Goal: Transaction & Acquisition: Purchase product/service

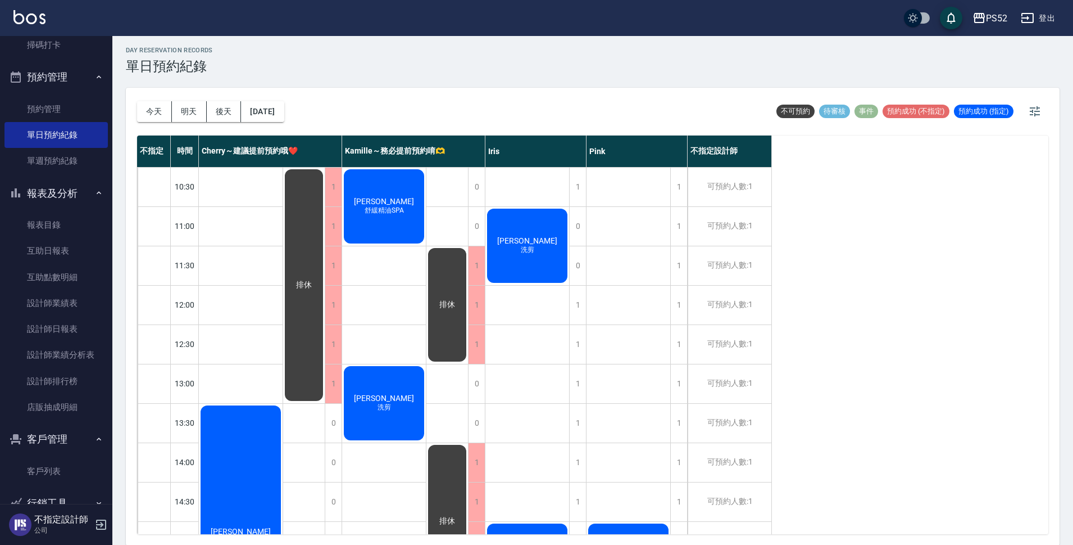
scroll to position [3, 0]
click at [34, 466] on link "客戶列表" at bounding box center [55, 471] width 103 height 26
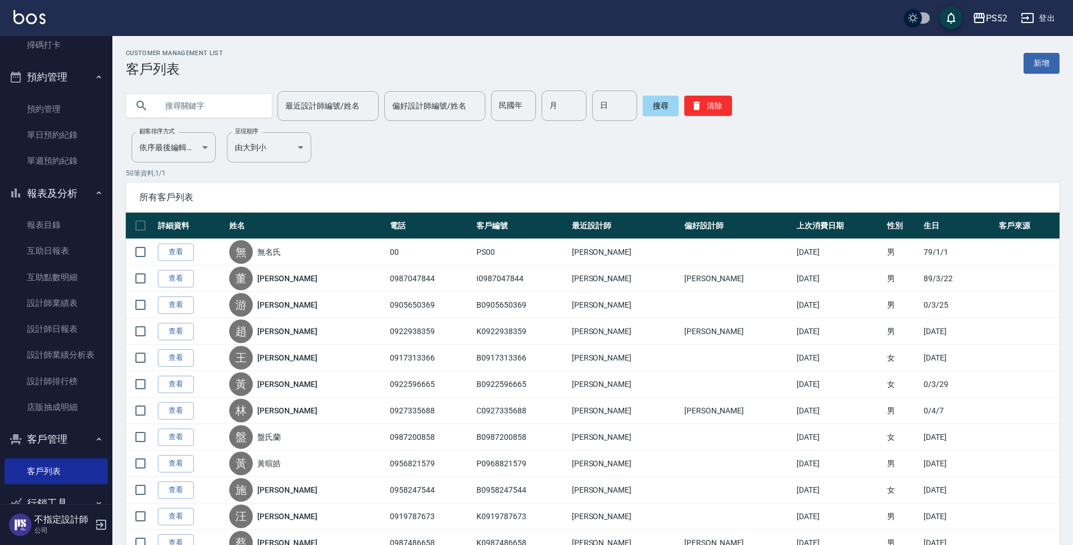
click at [178, 120] on input "text" at bounding box center [210, 105] width 106 height 30
type input "0938938"
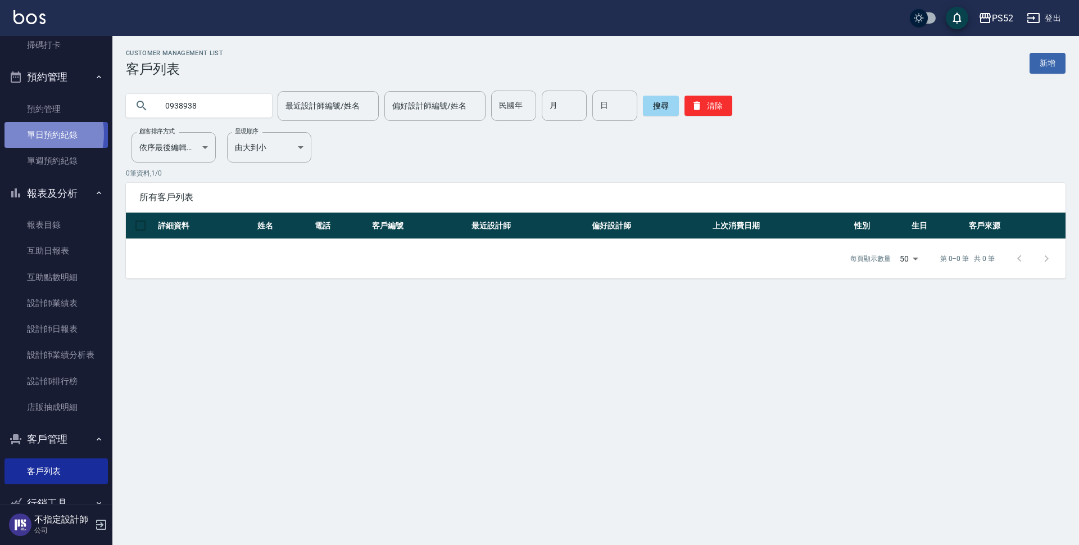
click at [24, 134] on link "單日預約紀錄" at bounding box center [55, 135] width 103 height 26
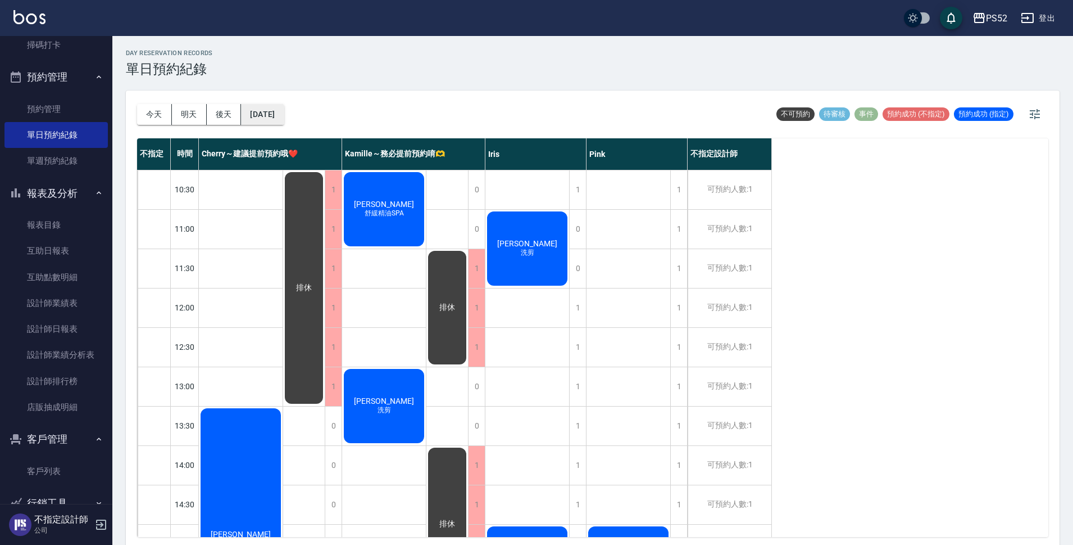
click at [284, 118] on button "2025/10/05" at bounding box center [262, 114] width 43 height 21
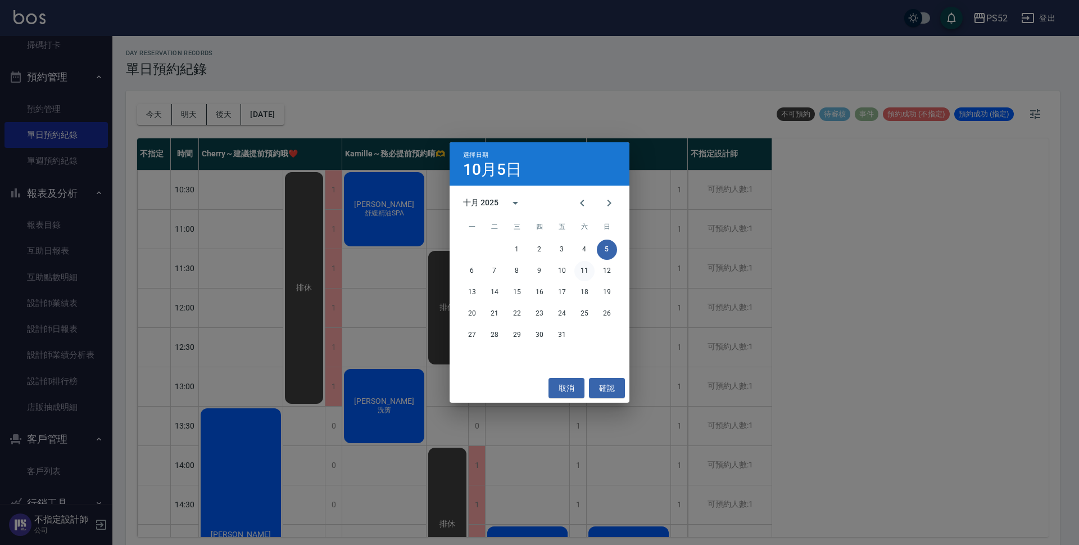
click at [578, 273] on button "11" at bounding box center [584, 271] width 20 height 20
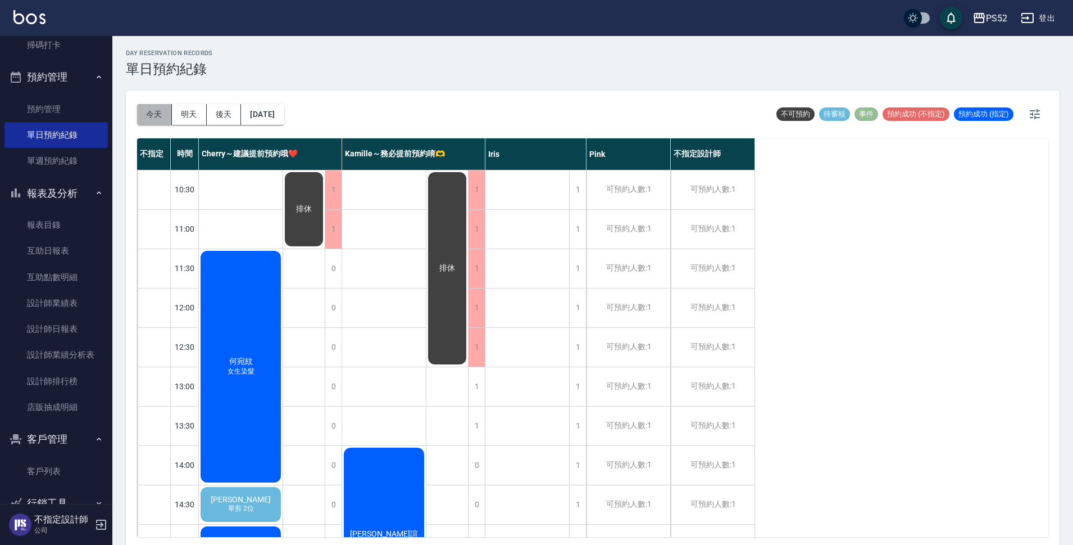
click at [149, 112] on button "今天" at bounding box center [154, 114] width 35 height 21
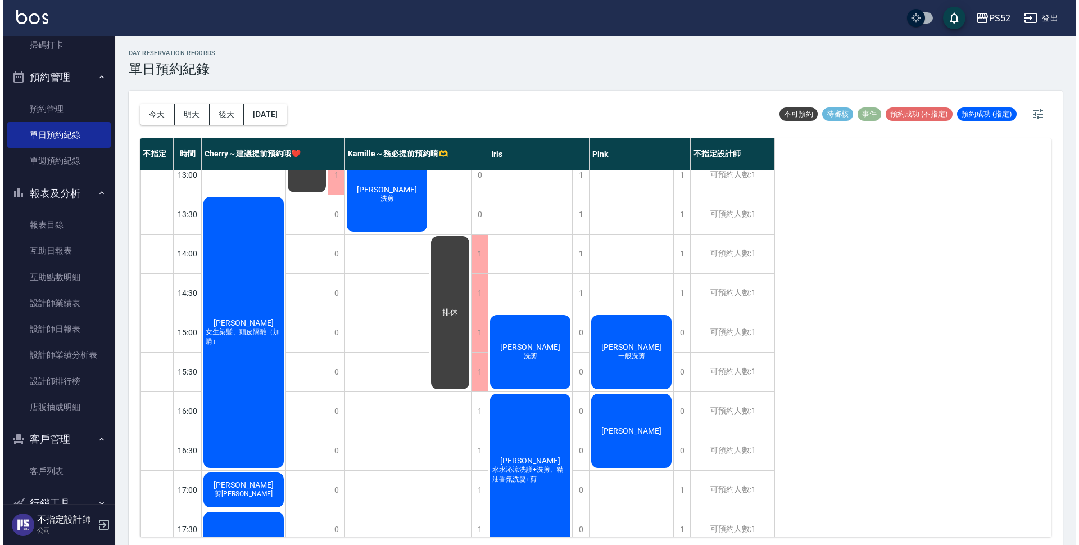
scroll to position [206, 0]
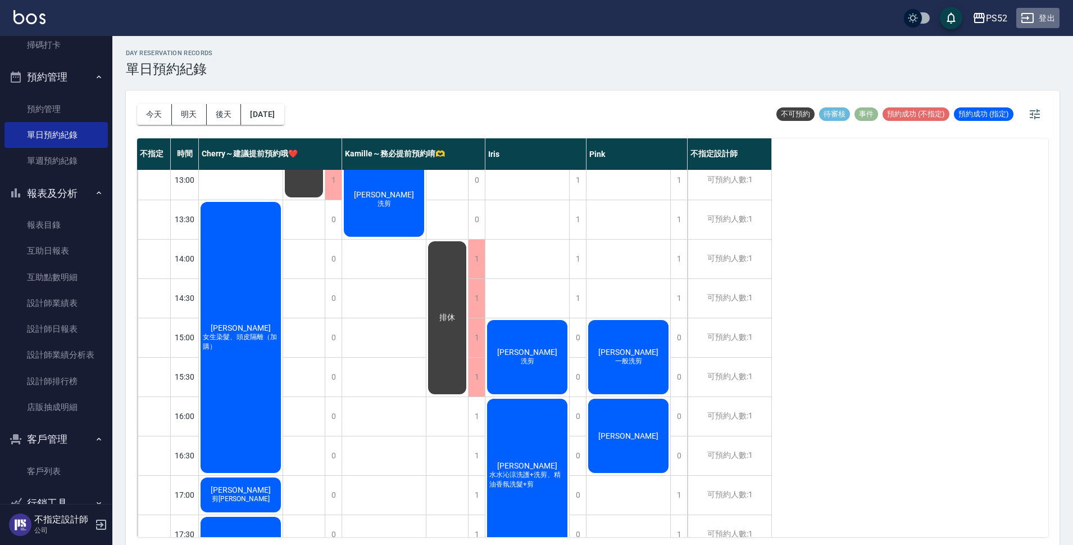
click at [1046, 15] on button "登出" at bounding box center [1038, 18] width 43 height 21
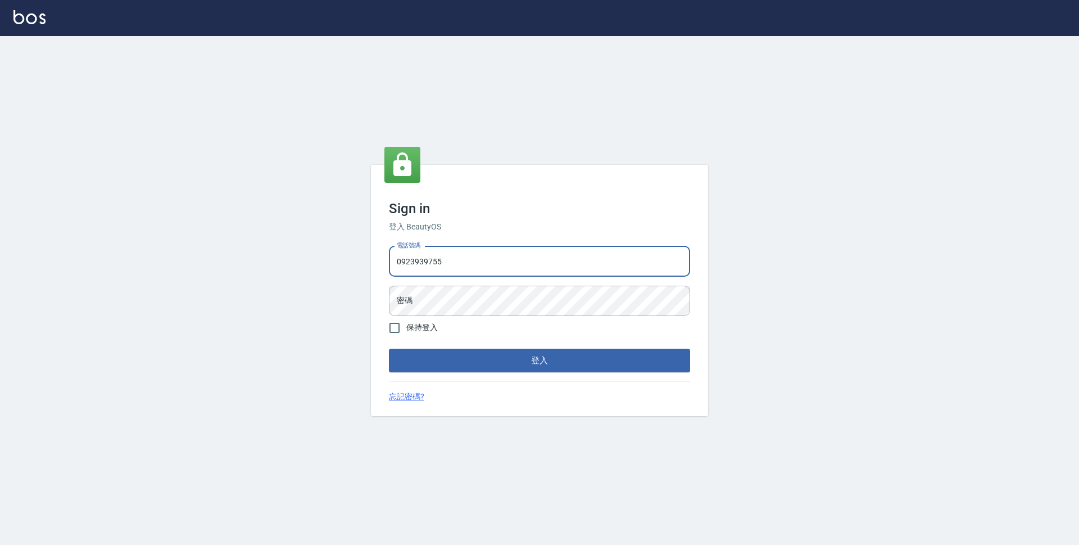
type input "0923939755"
click at [389, 348] on button "登入" at bounding box center [539, 360] width 301 height 24
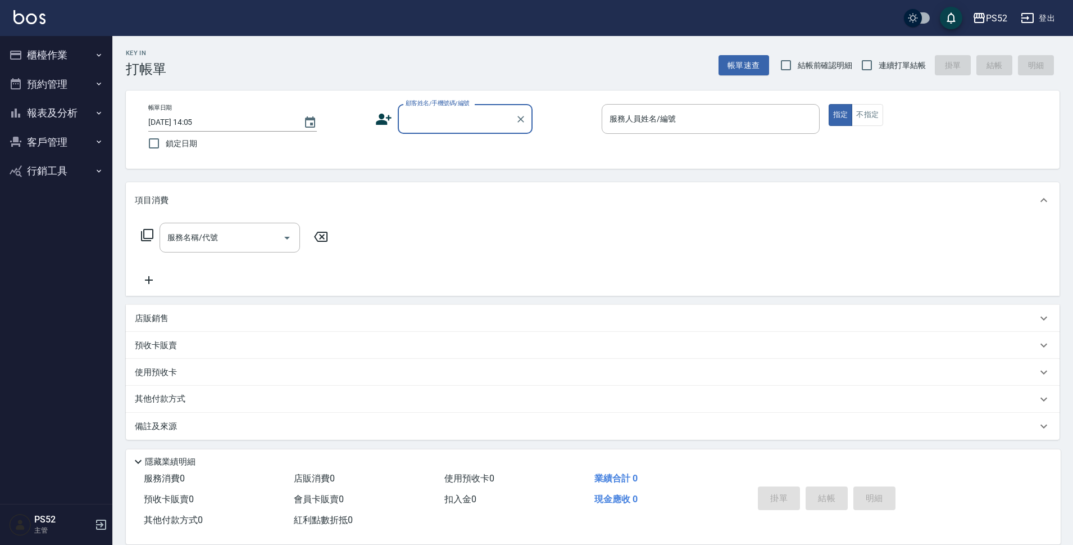
click at [880, 71] on label "連續打單結帳" at bounding box center [890, 65] width 71 height 24
click at [879, 71] on input "連續打單結帳" at bounding box center [867, 65] width 24 height 24
checkbox input "true"
click at [416, 126] on input "顧客姓名/手機號碼/編號" at bounding box center [457, 119] width 108 height 20
type input "0"
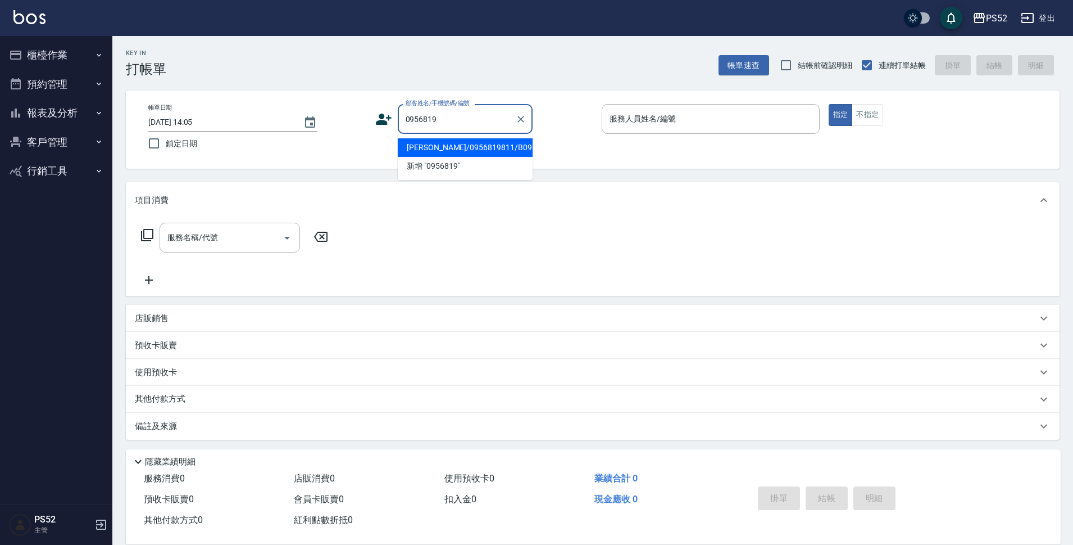
type input "[PERSON_NAME]/0956819811/B0956819811"
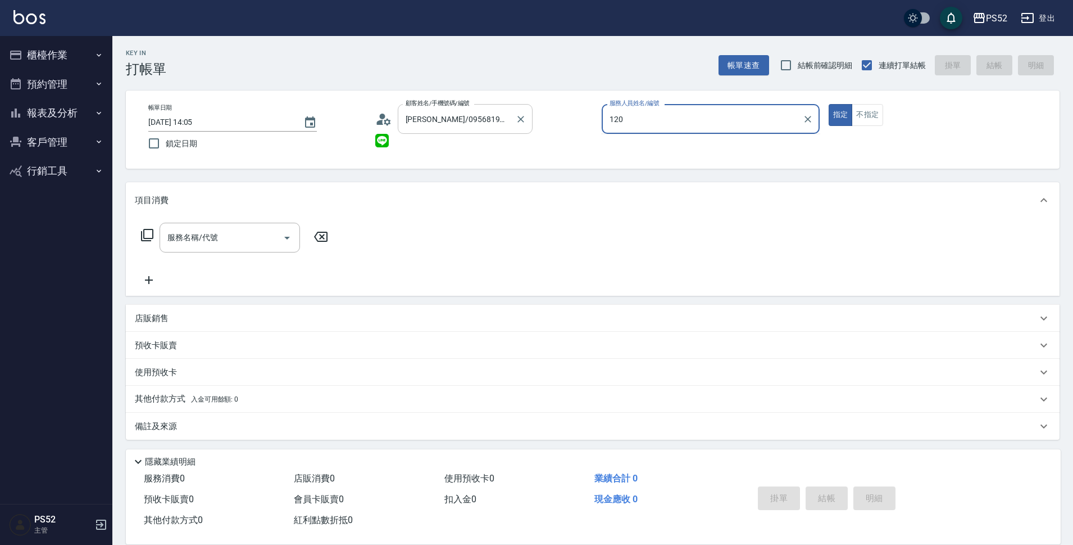
type input "120"
click at [829, 104] on button "指定" at bounding box center [841, 115] width 24 height 22
type button "true"
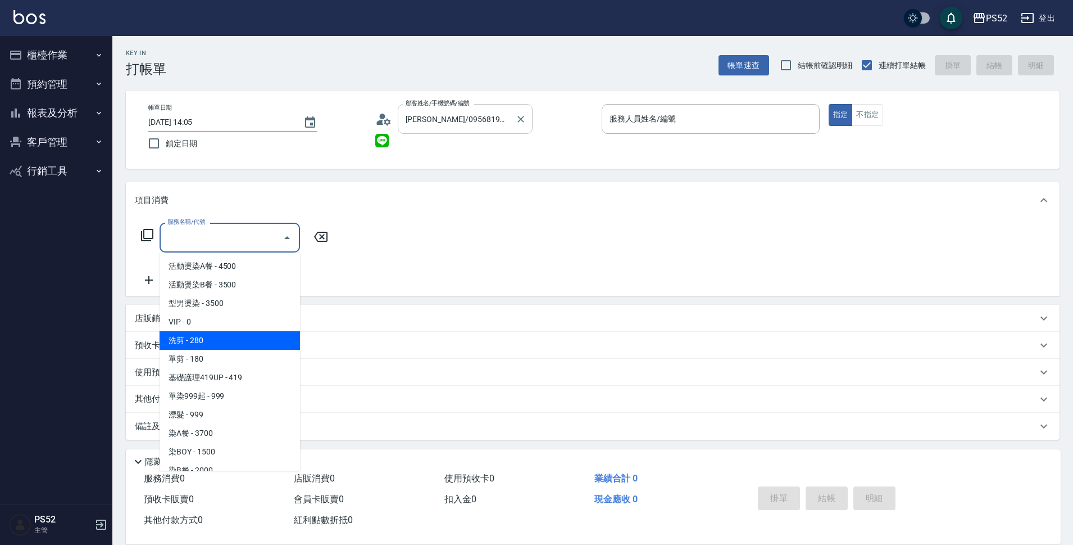
type input "洗剪(C1)"
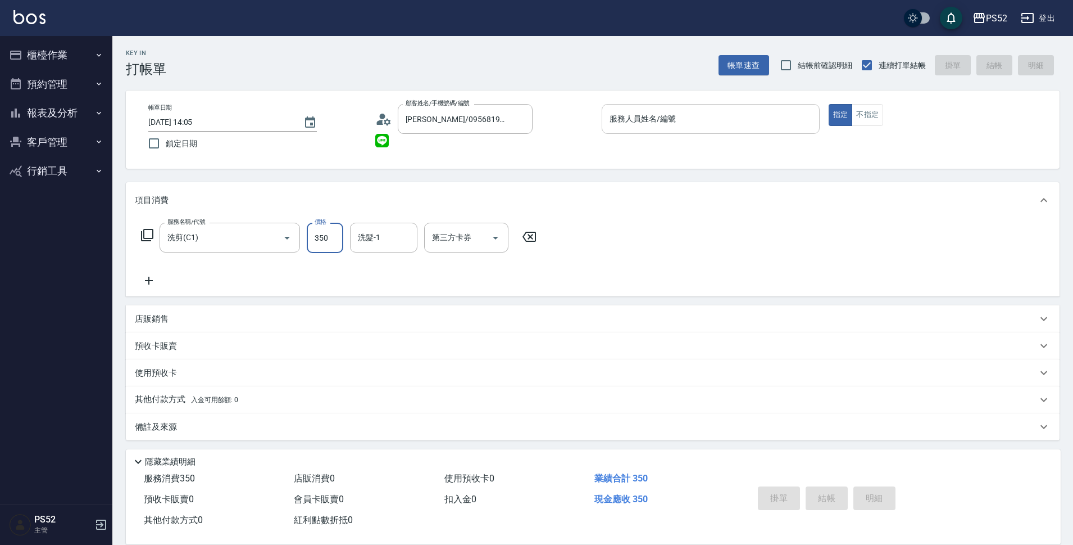
type input "350"
click at [783, 126] on input "服務人員姓名/編號" at bounding box center [711, 119] width 208 height 20
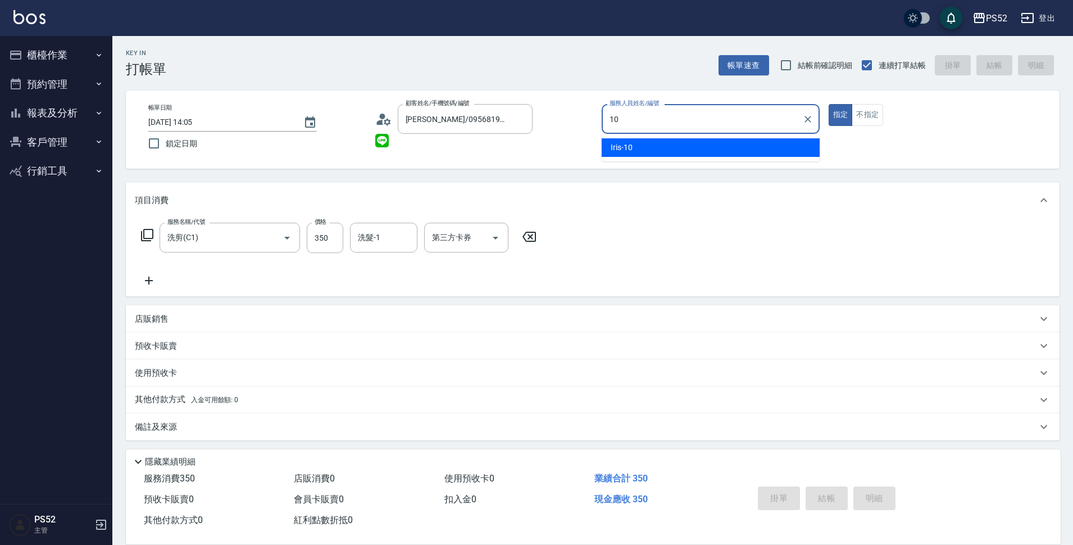
type input "Iris-10"
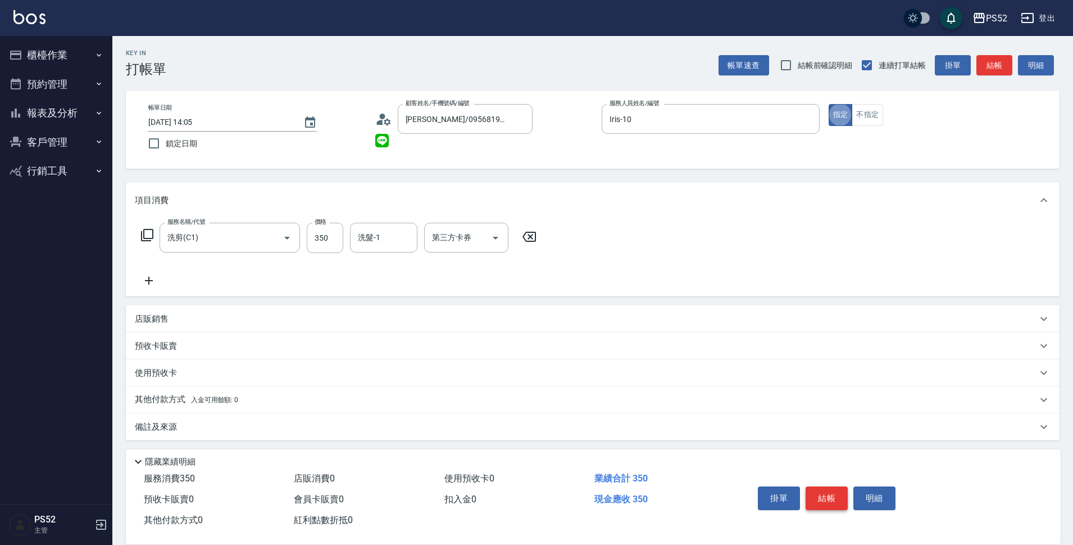
click at [832, 502] on button "結帳" at bounding box center [827, 498] width 42 height 24
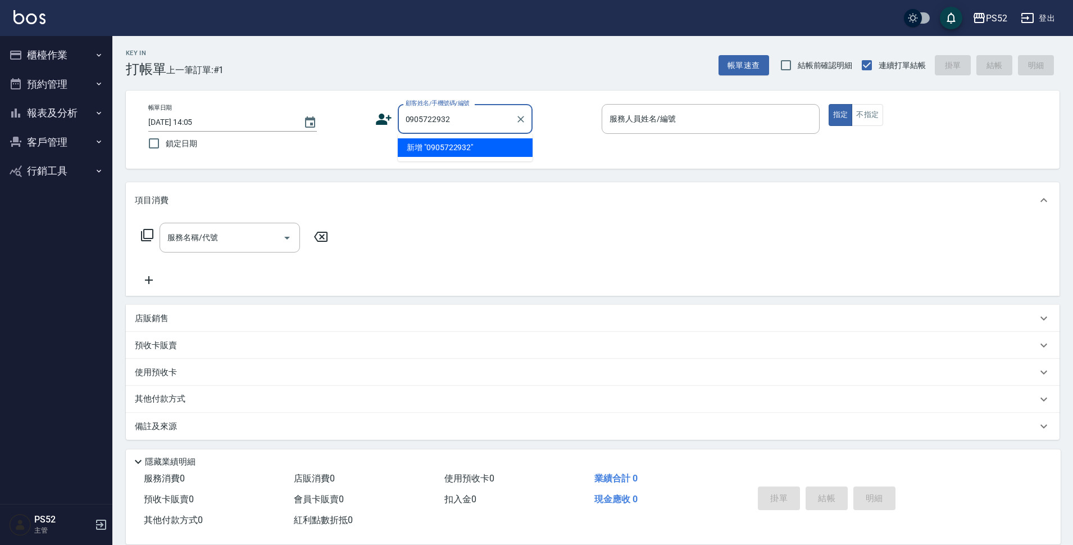
type input "0905722932"
click at [380, 119] on icon at bounding box center [383, 119] width 17 height 17
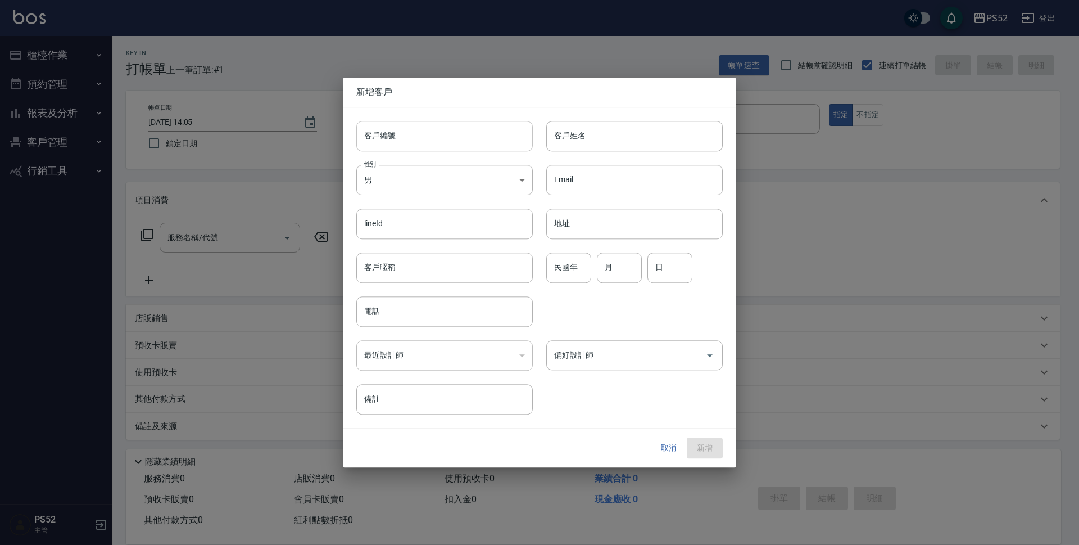
click at [405, 128] on input "客戶編號" at bounding box center [444, 136] width 176 height 30
paste input "0905722932"
type input "B0905722932"
click at [388, 315] on input "電話" at bounding box center [444, 311] width 176 height 30
paste input "0905722932"
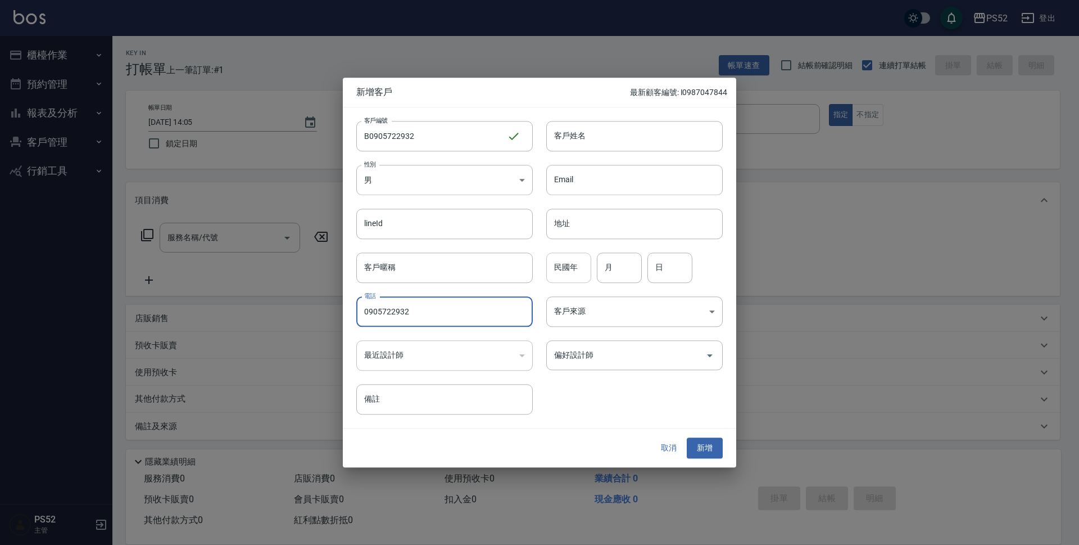
type input "0905722932"
click at [577, 276] on input "民國年" at bounding box center [568, 267] width 45 height 30
type input "97"
type input "10"
type input "31"
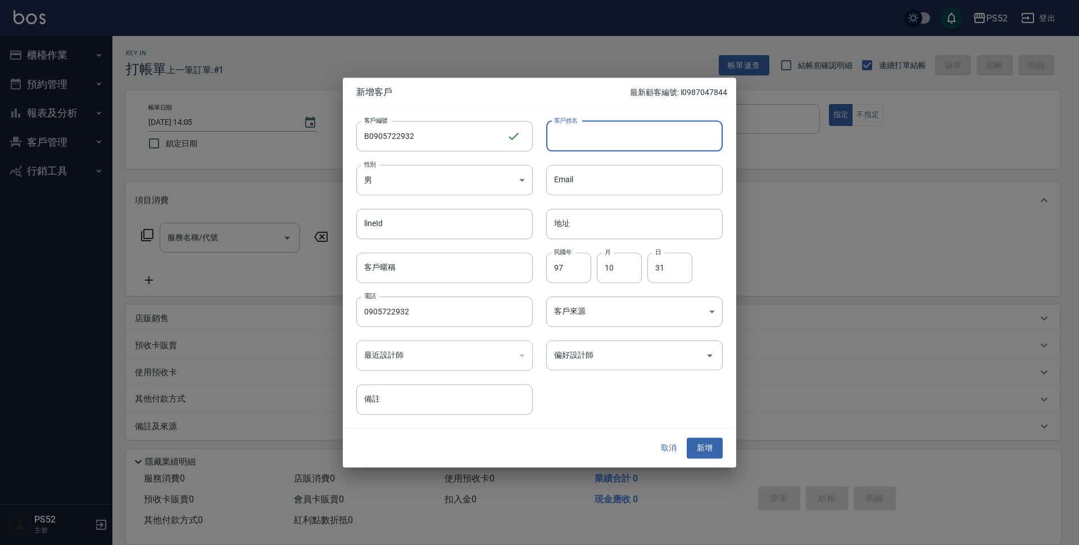
click at [612, 147] on input "客戶姓名" at bounding box center [634, 136] width 176 height 30
type input "宋承家"
click at [707, 444] on button "新增" at bounding box center [705, 448] width 36 height 21
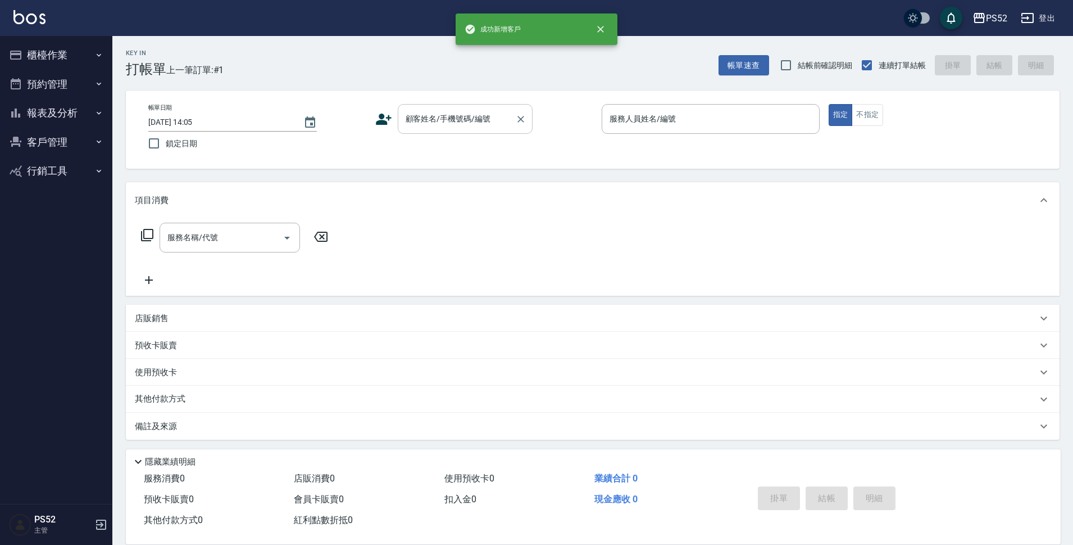
click at [448, 120] on input "顧客姓名/手機號碼/編號" at bounding box center [457, 119] width 108 height 20
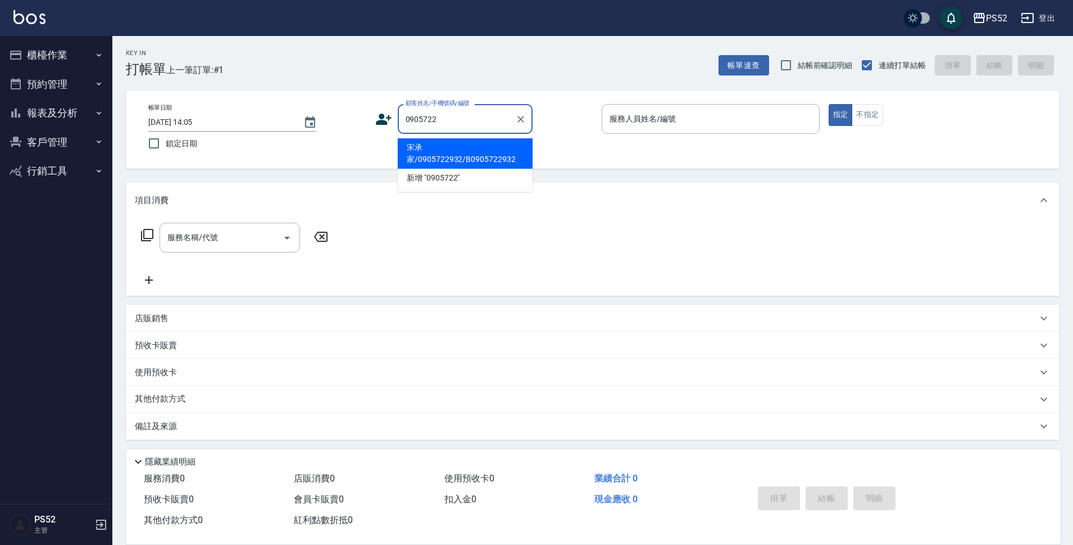
type input "宋承家/0905722932/B0905722932"
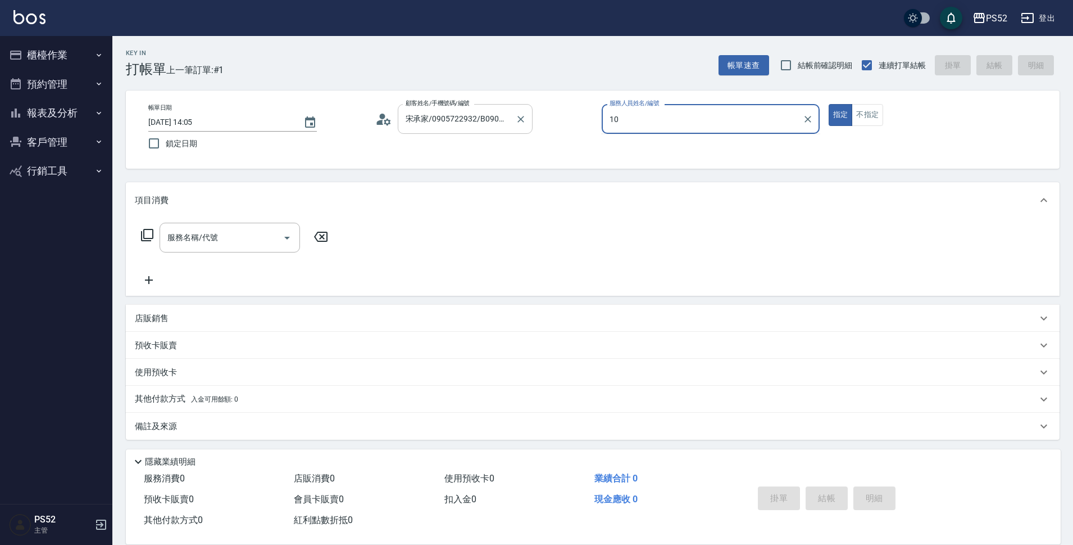
type input "Iris-10"
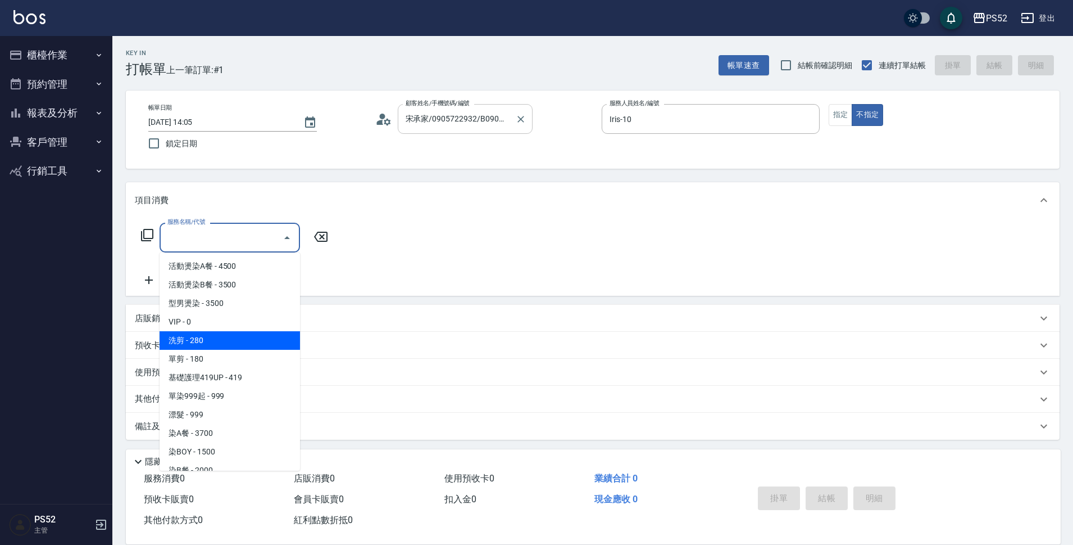
type input "洗剪(C1)"
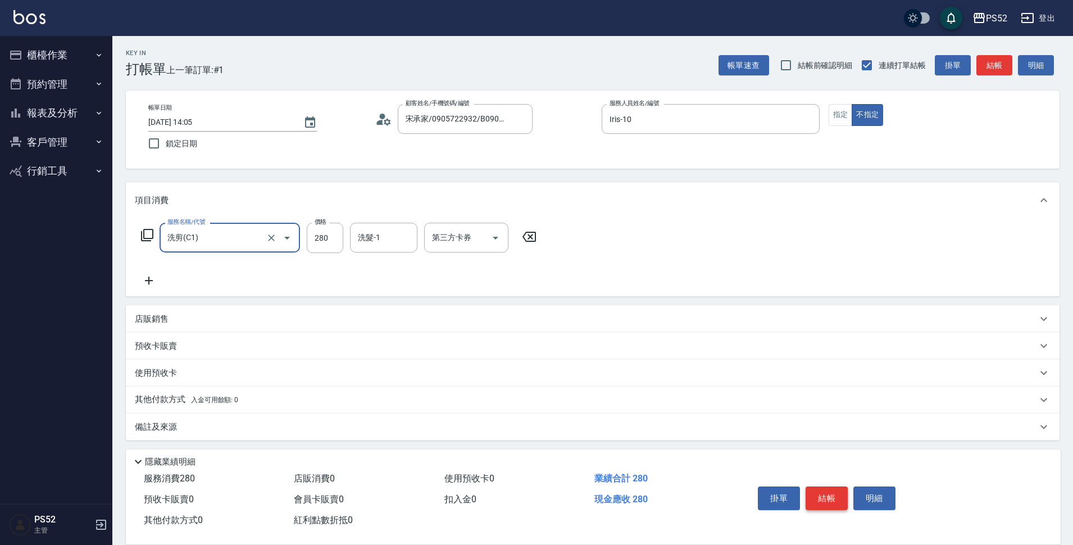
click at [834, 493] on button "結帳" at bounding box center [827, 498] width 42 height 24
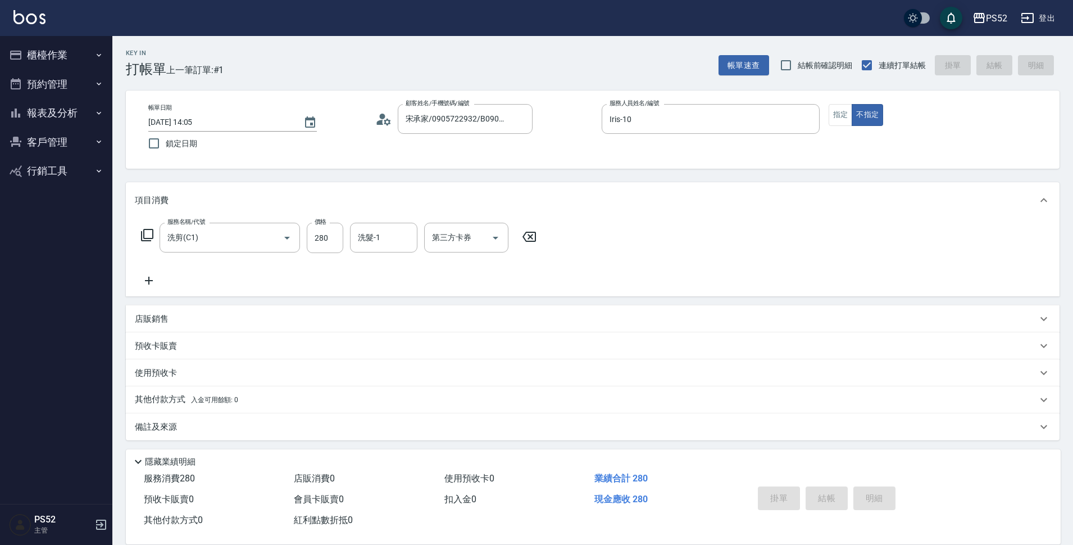
type input "[DATE] 14:06"
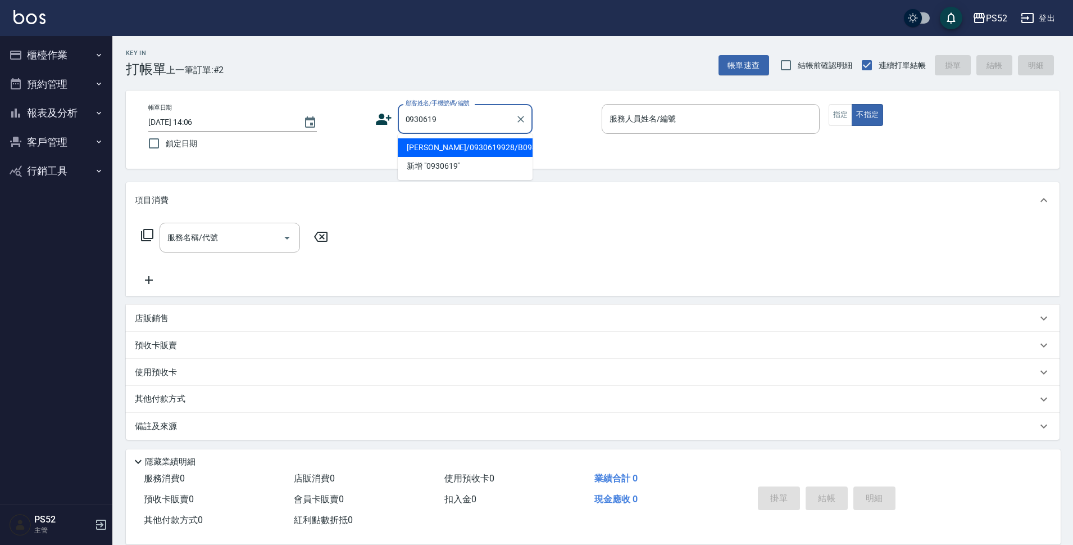
type input "[PERSON_NAME]/0930619928/B0930619928"
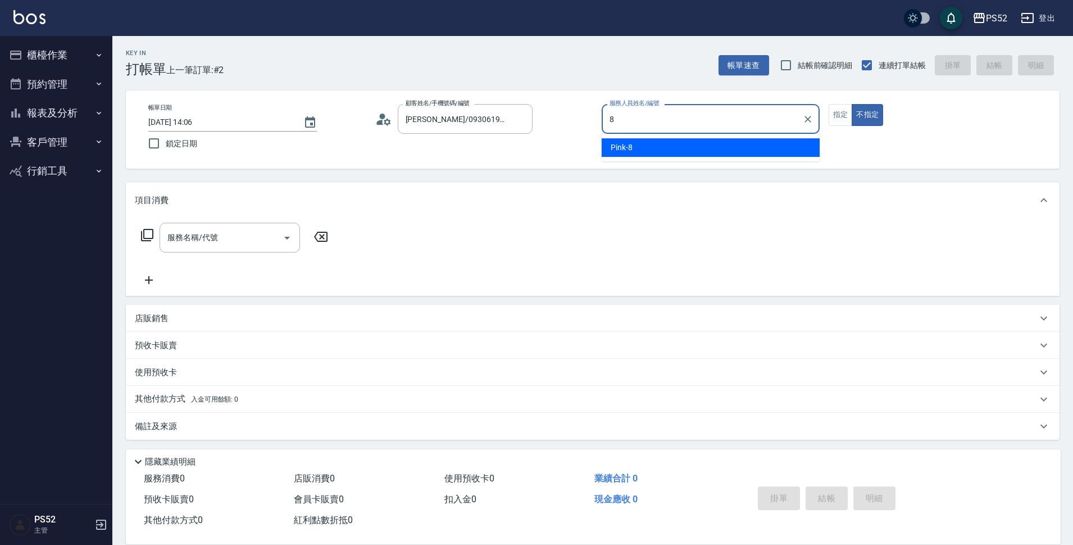
type input "Pink-8"
type button "false"
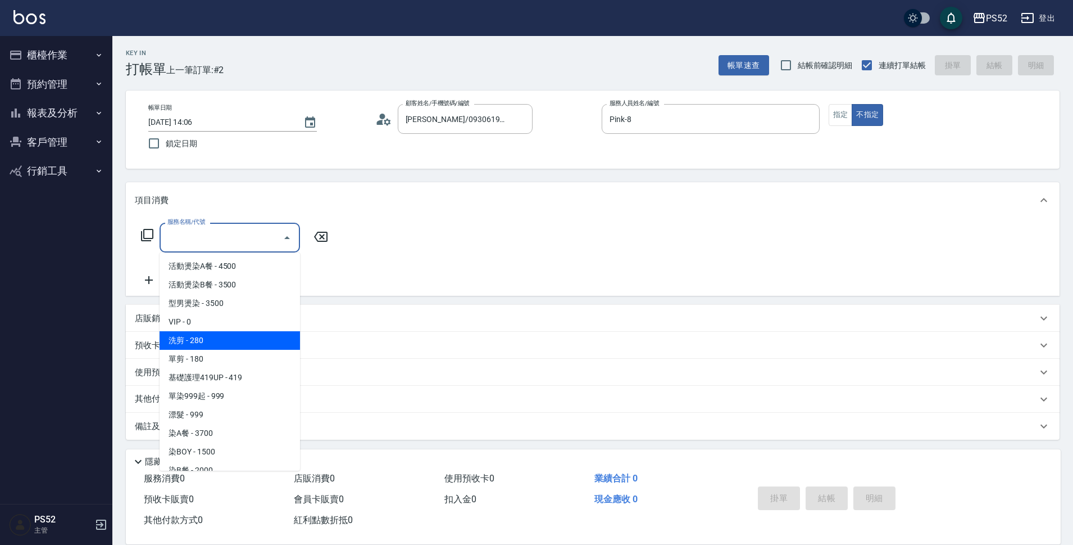
type input "洗剪(C1)"
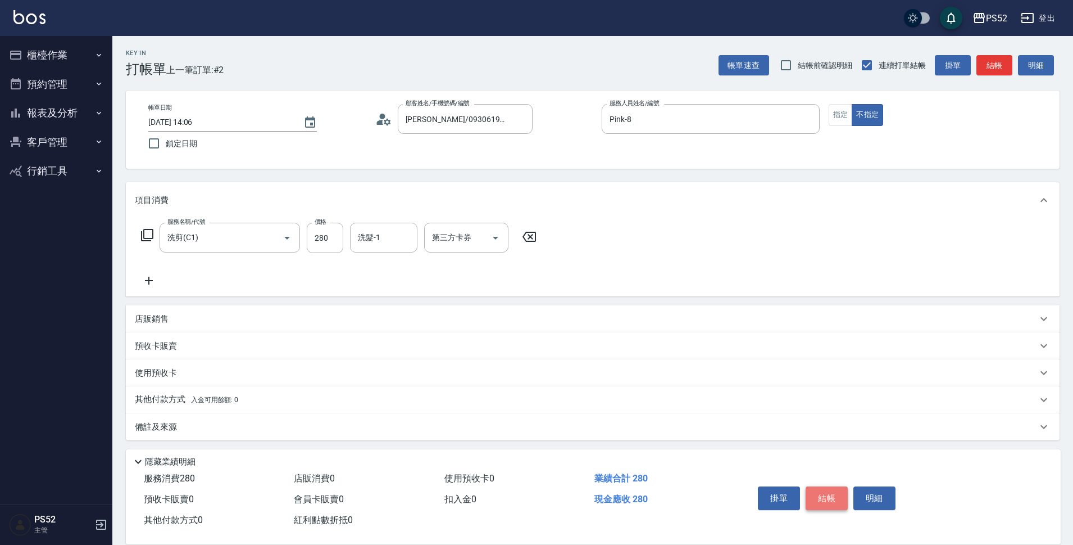
click at [834, 493] on button "結帳" at bounding box center [827, 498] width 42 height 24
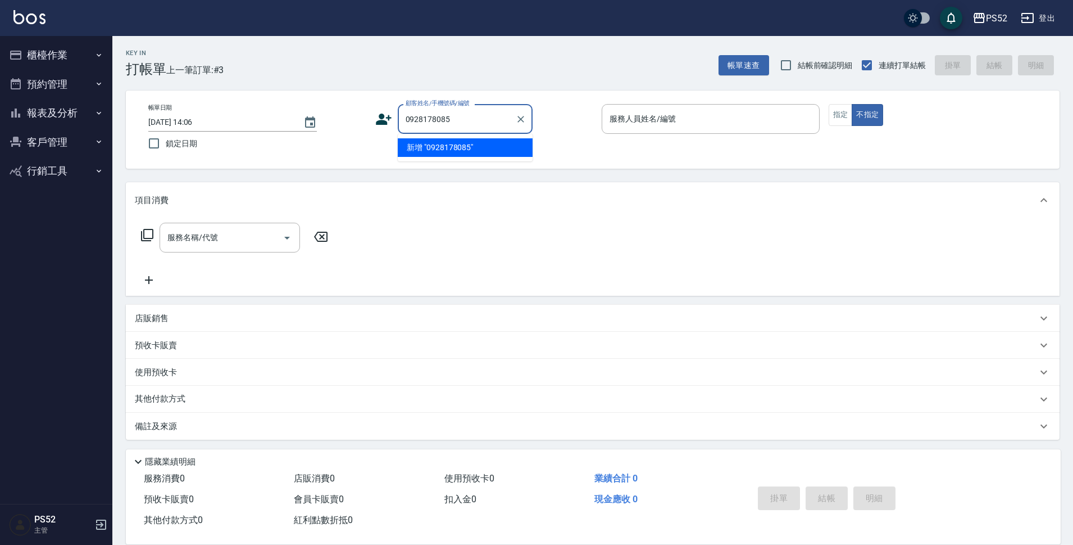
type input "0928178085"
click at [384, 119] on icon at bounding box center [383, 119] width 17 height 17
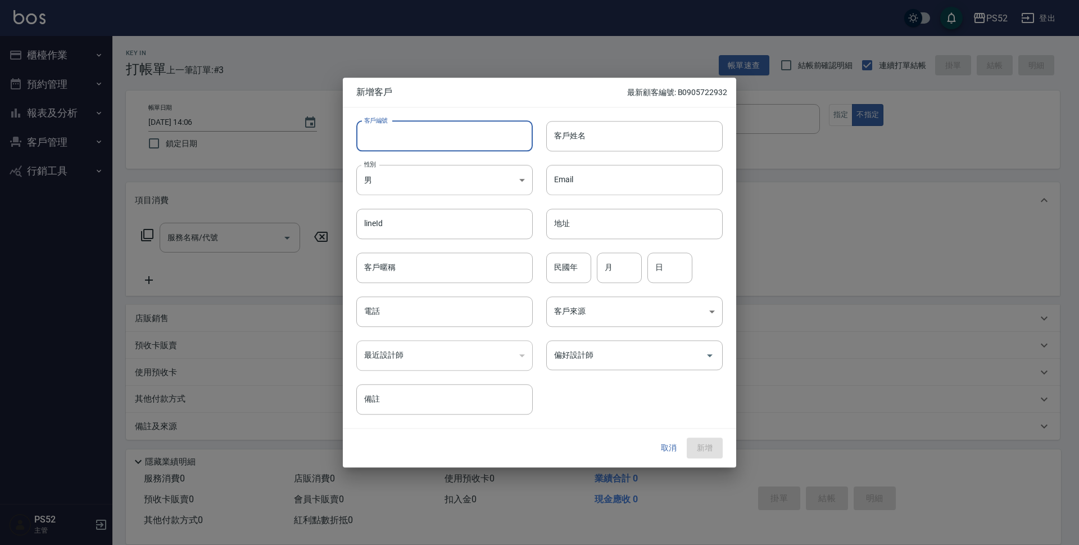
click at [401, 123] on input "客戶編號" at bounding box center [444, 136] width 176 height 30
paste input "0928178085"
type input "B0928178085"
click at [410, 183] on body "PS52 登出 櫃檯作業 打帳單 帳單列表 現金收支登錄 材料自購登錄 每日結帳 排班表 現場電腦打卡 預約管理 預約管理 單日預約紀錄 單週預約紀錄 報表及…" at bounding box center [539, 273] width 1079 height 547
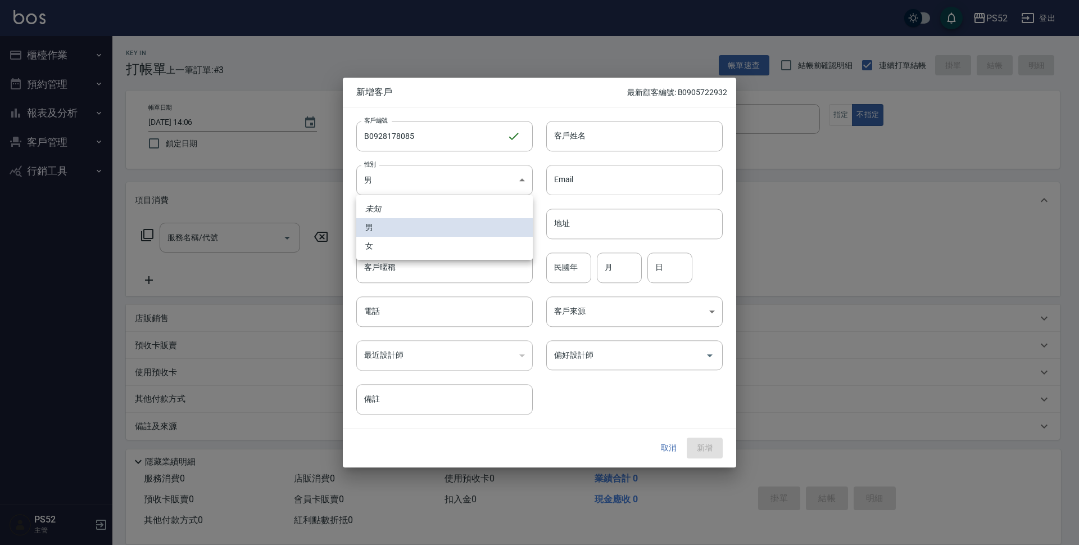
click at [384, 242] on li "女" at bounding box center [444, 246] width 176 height 19
type input "[DEMOGRAPHIC_DATA]"
click at [383, 325] on input "電話" at bounding box center [444, 311] width 176 height 30
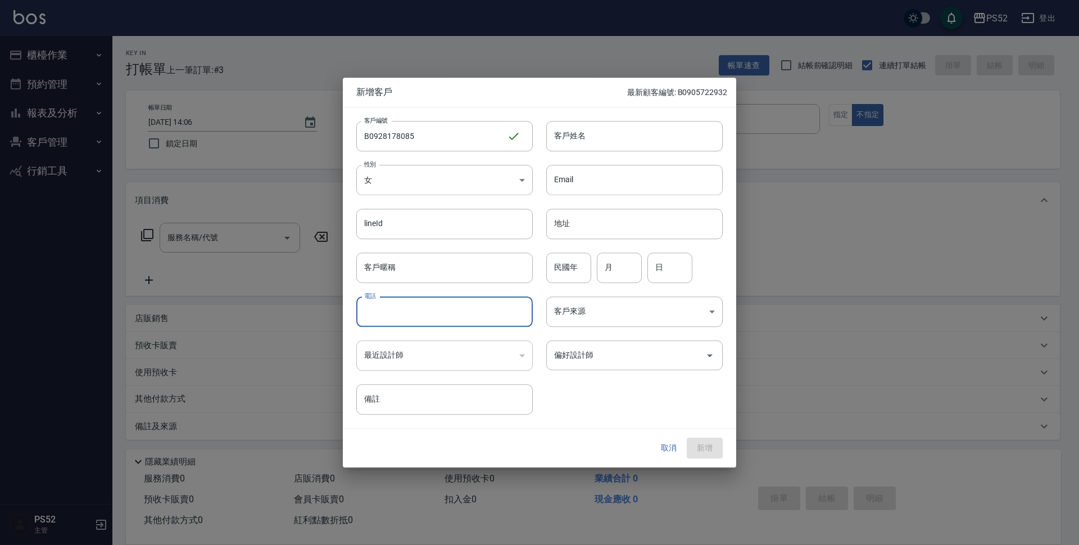
paste input "0928178085"
type input "0928178085"
click at [563, 275] on input "民國年" at bounding box center [568, 267] width 45 height 30
type input "63"
type input "5"
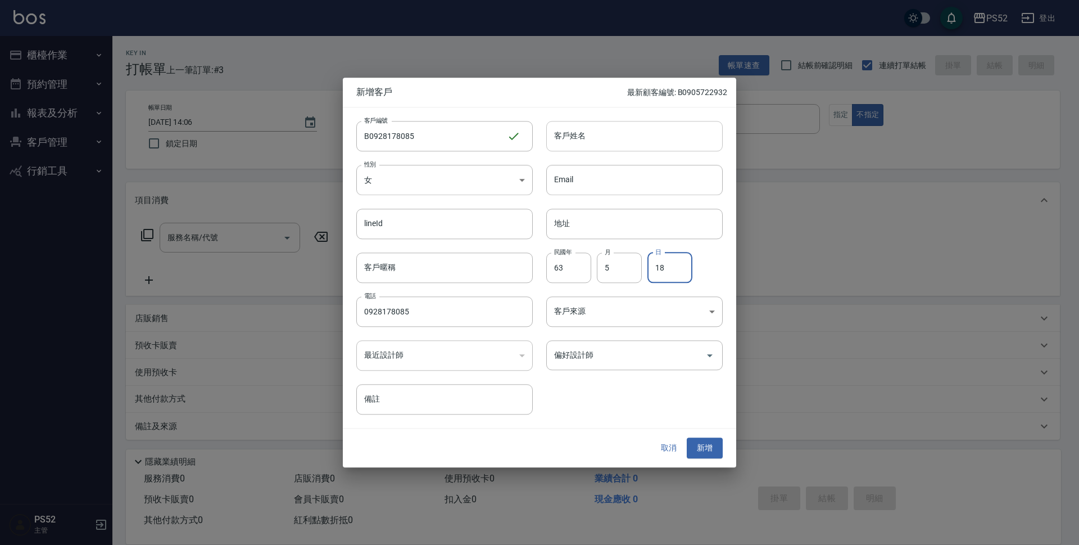
type input "18"
click at [596, 131] on input "客戶姓名" at bounding box center [634, 136] width 176 height 30
type input "[PERSON_NAME]"
click at [699, 450] on button "新增" at bounding box center [705, 448] width 36 height 21
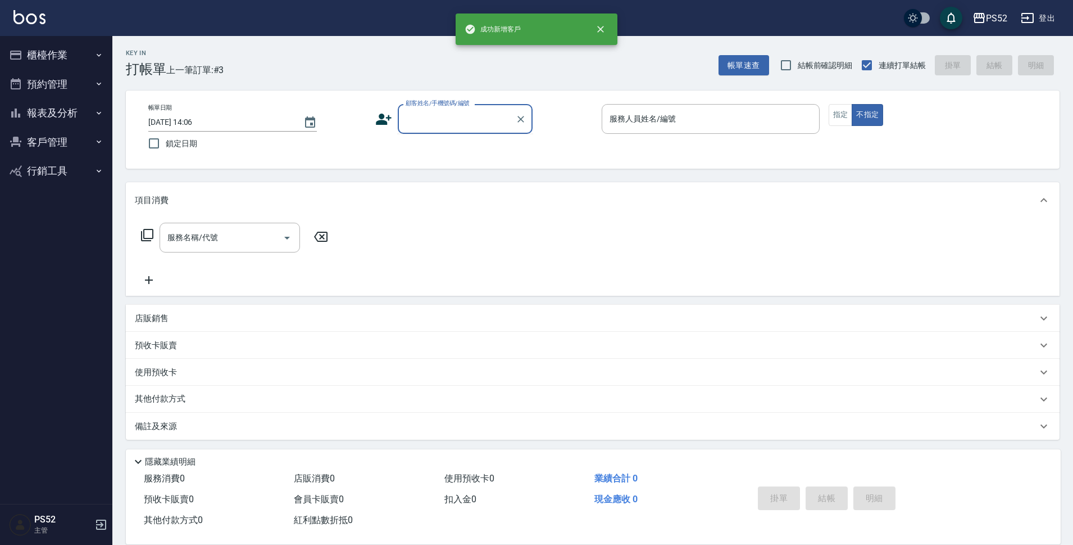
click at [412, 114] on input "顧客姓名/手機號碼/編號" at bounding box center [457, 119] width 108 height 20
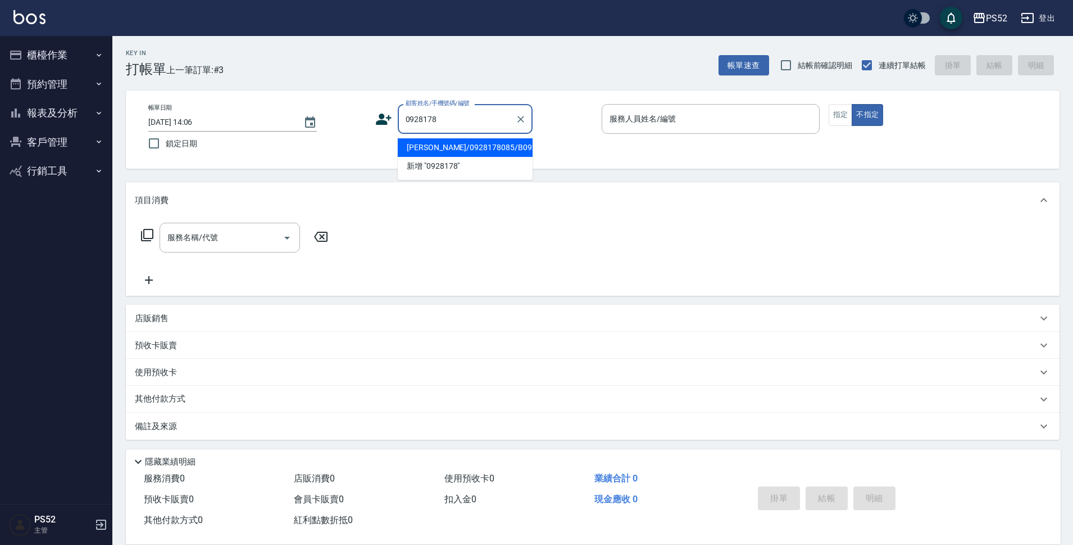
type input "[PERSON_NAME]/0928178085/B0928178085"
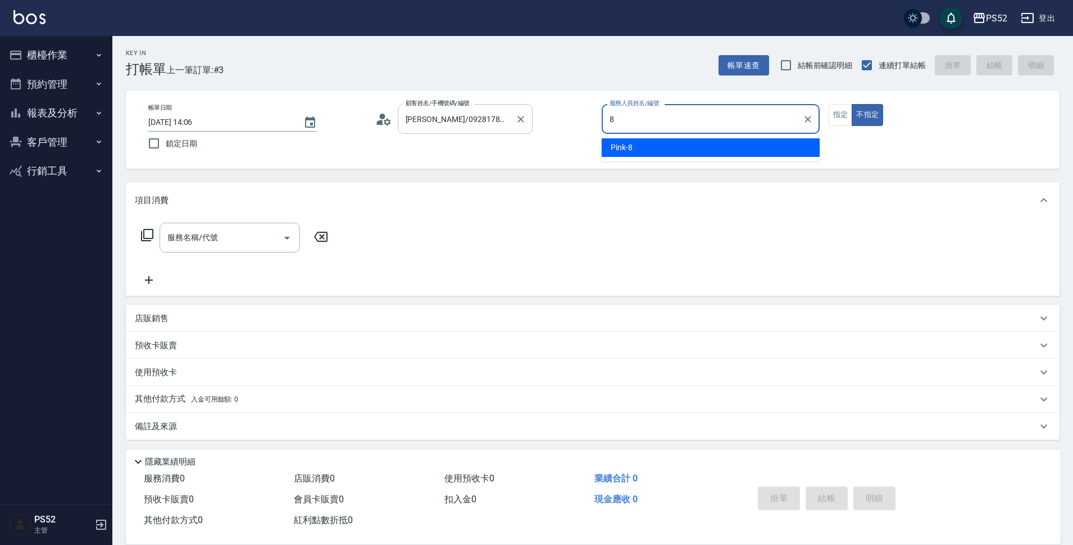
type input "Pink-8"
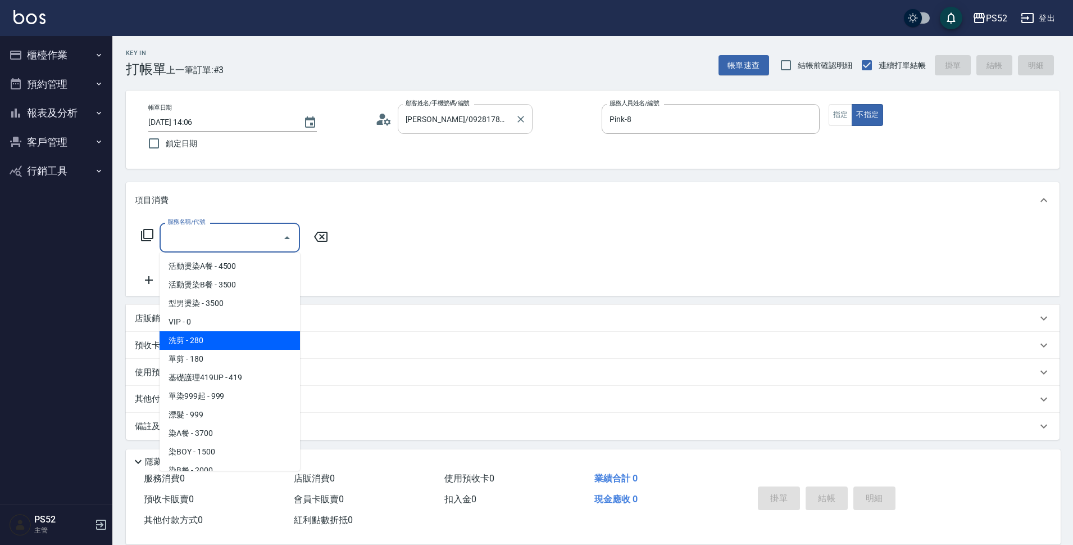
type input "洗剪(C1)"
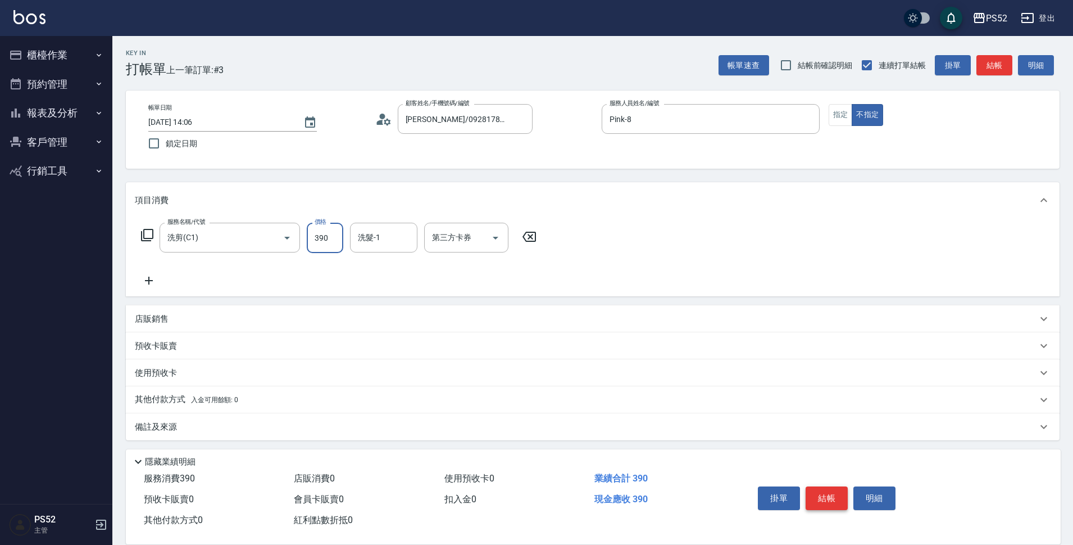
type input "390"
click at [843, 486] on button "結帳" at bounding box center [827, 498] width 42 height 24
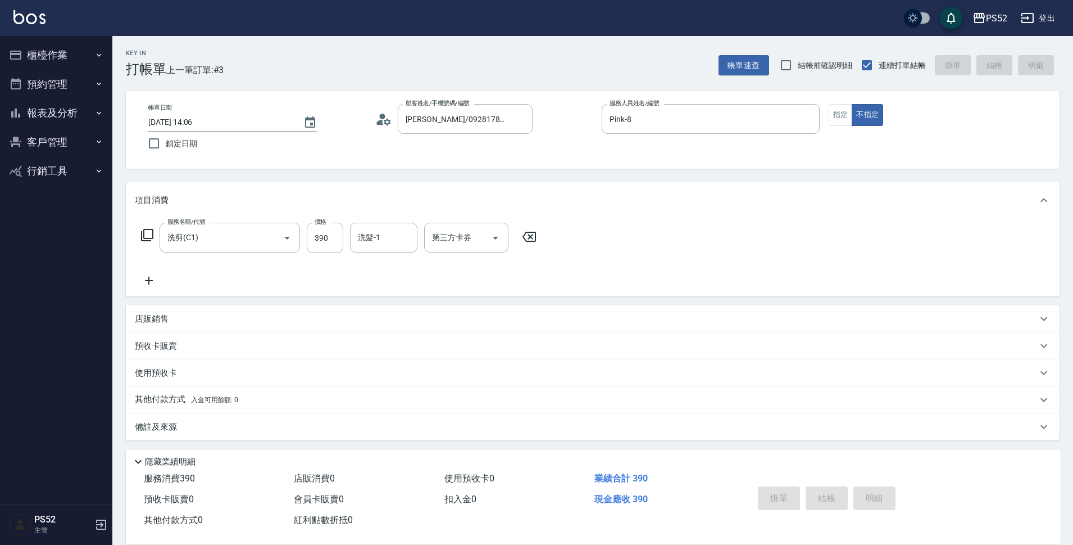
click at [839, 493] on div "掛單 結帳 明細" at bounding box center [827, 499] width 147 height 35
type input "[DATE] 14:07"
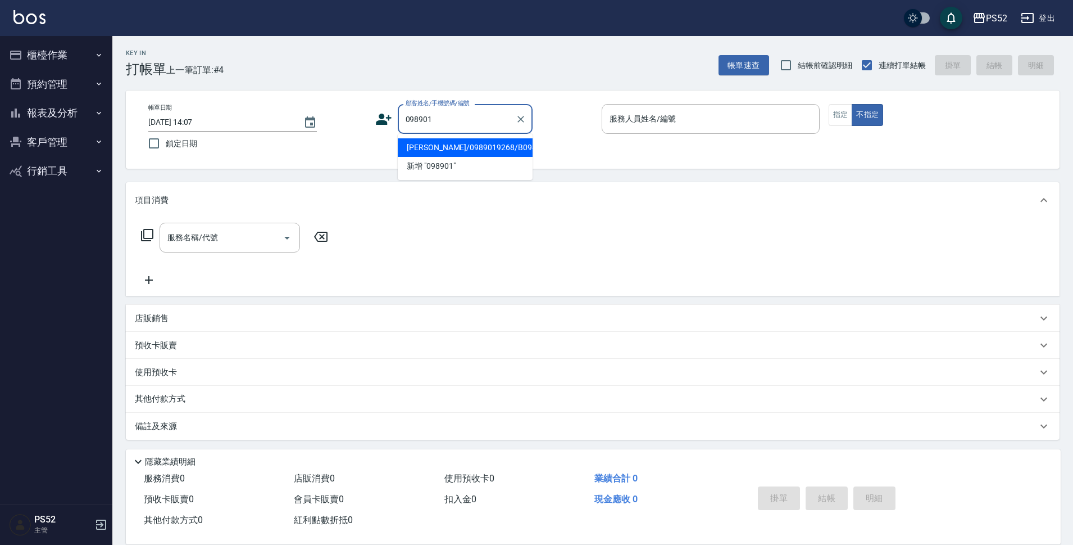
type input "[PERSON_NAME]/0989019268/B0989019268"
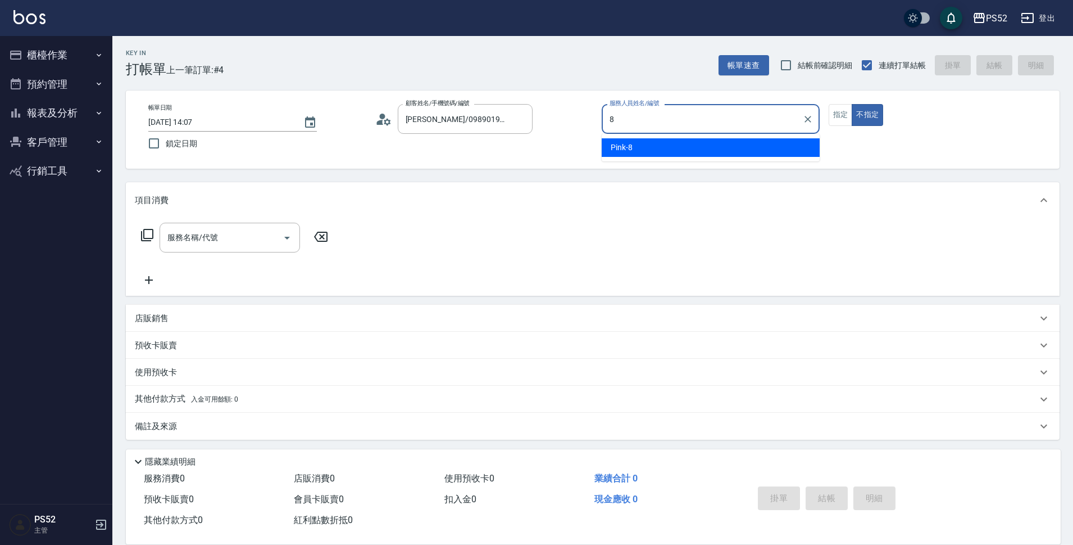
type input "Pink-8"
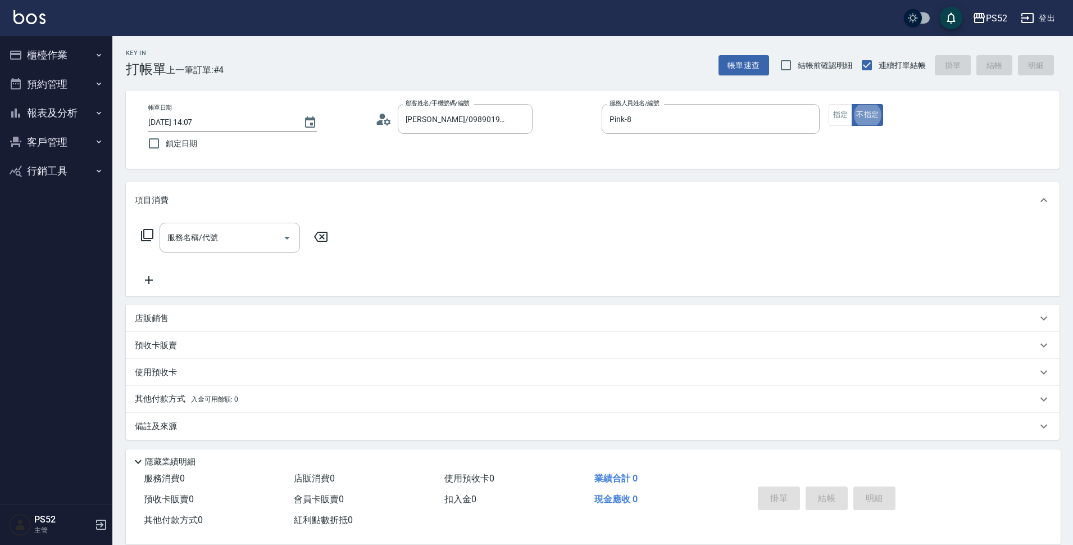
scroll to position [3, 0]
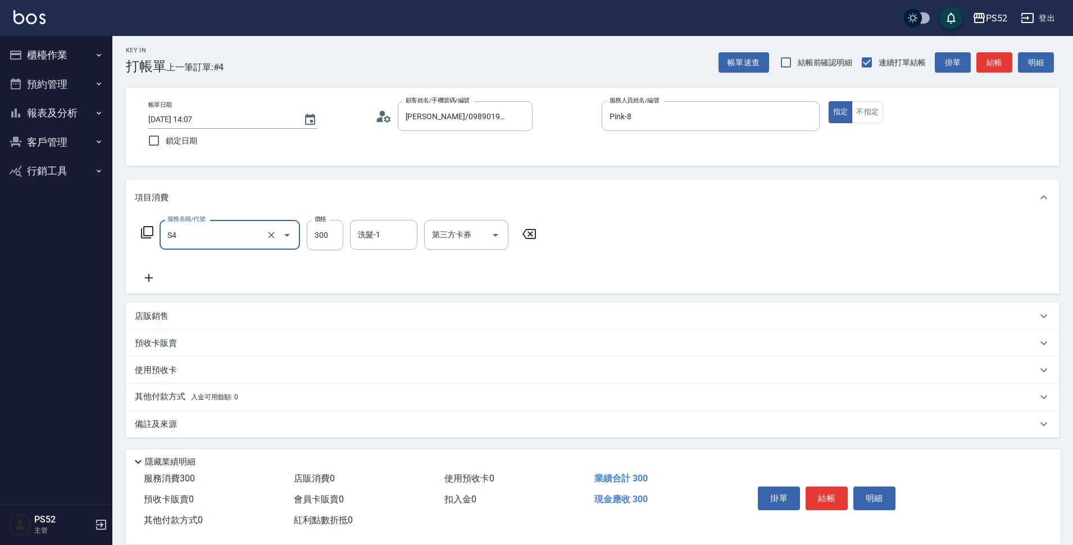
type input "洗髮300元(S4)"
click at [839, 493] on button "結帳" at bounding box center [827, 498] width 42 height 24
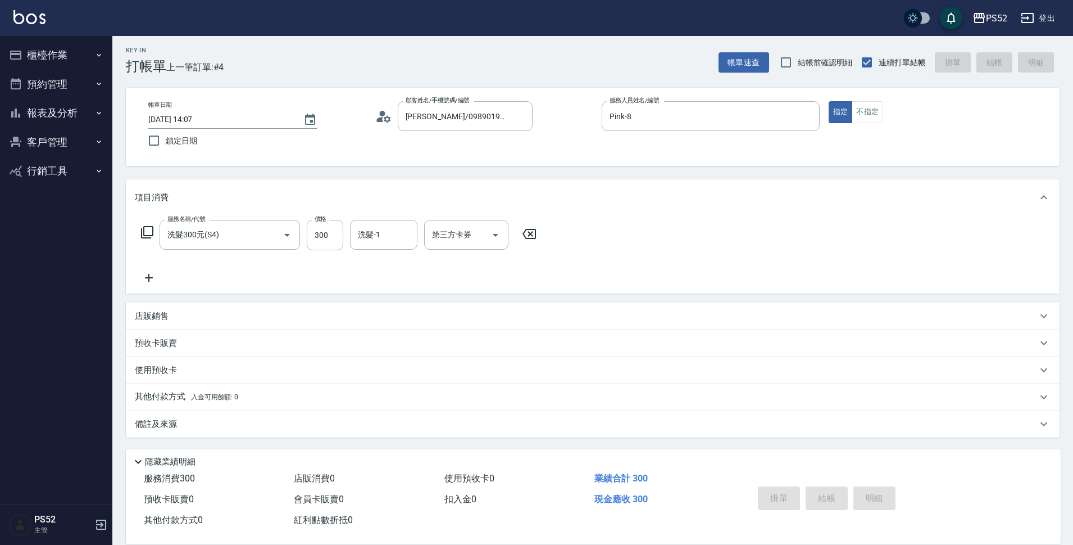
type input "[DATE] 14:08"
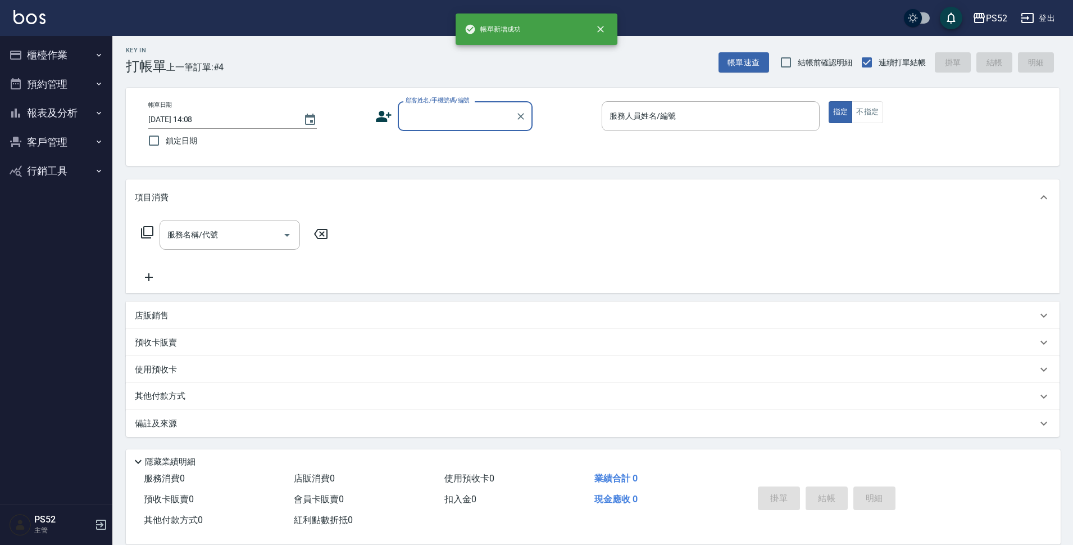
scroll to position [0, 0]
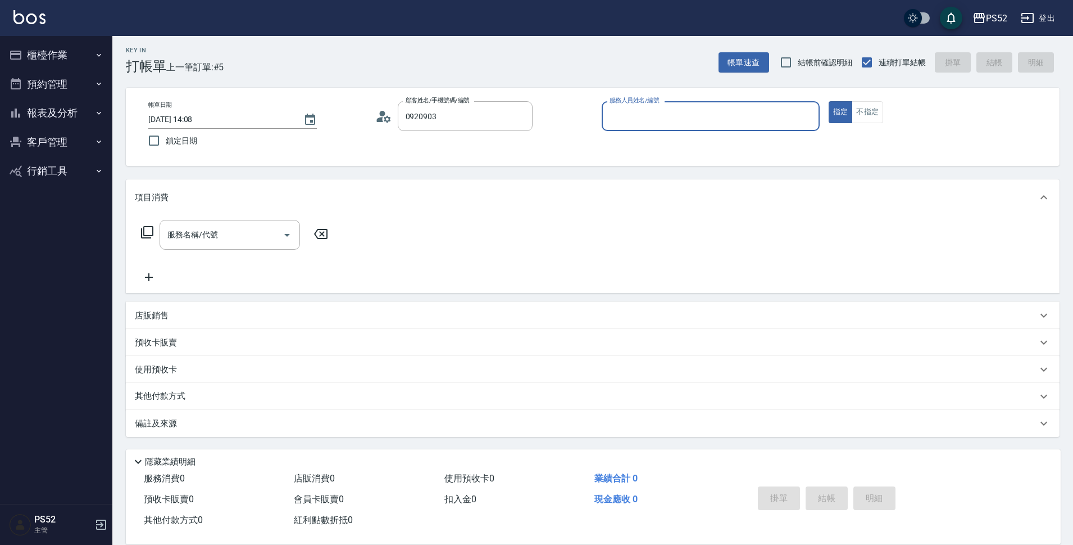
type input "[PERSON_NAME]/0920903807/K0920903807"
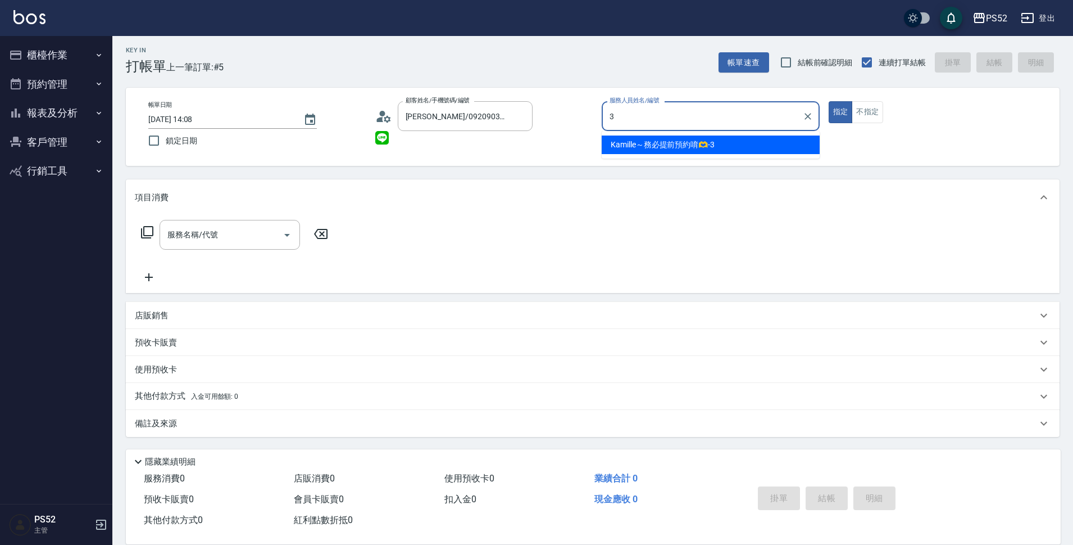
type input "[PERSON_NAME]～務必提前預約唷🫶-3"
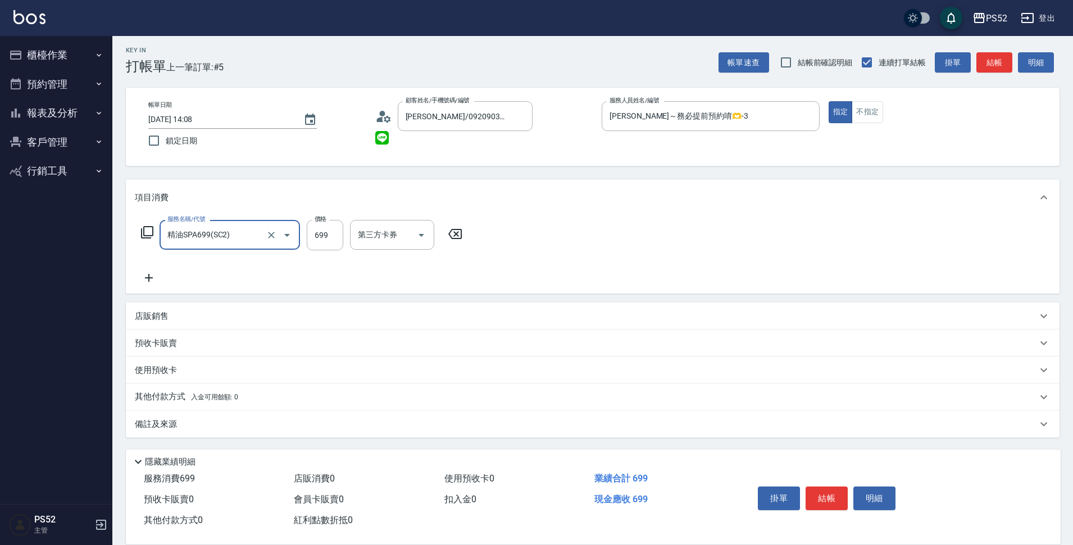
type input "精油SPA699(SC2)"
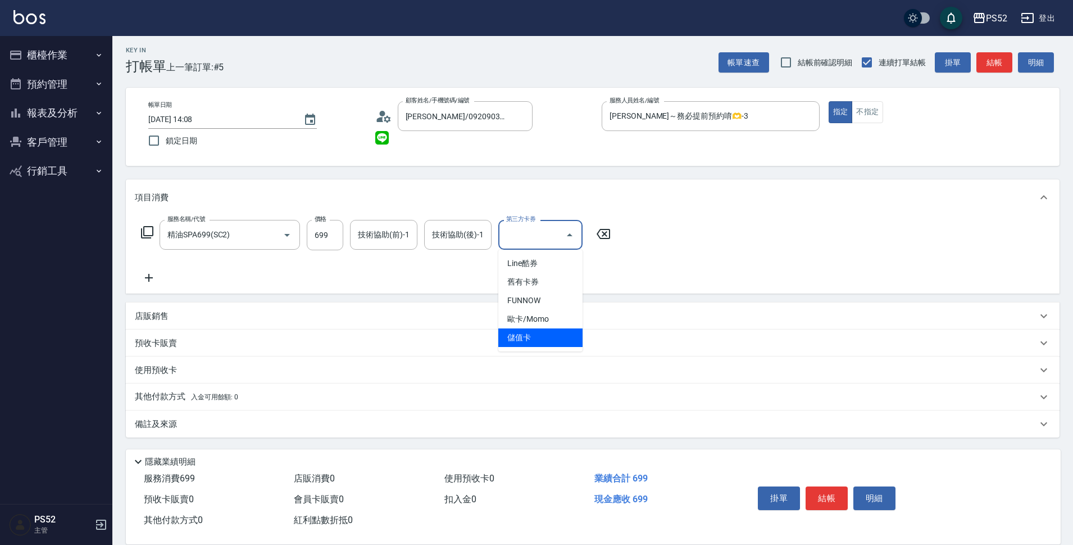
type input "儲值卡"
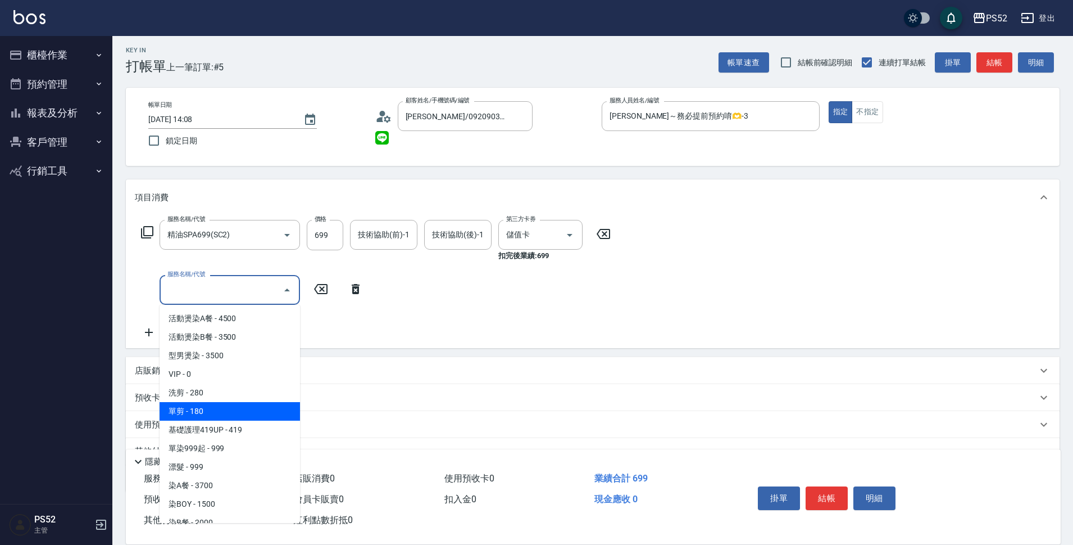
type input "單剪(C2)"
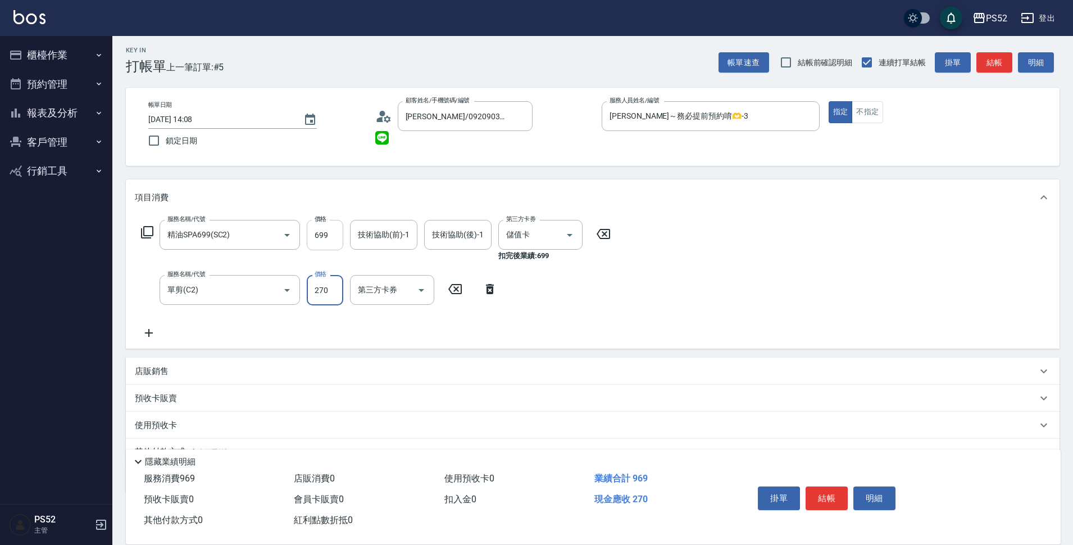
type input "270"
click at [308, 249] on input "699" at bounding box center [325, 235] width 37 height 30
click at [385, 277] on div "第三方卡券" at bounding box center [392, 290] width 84 height 30
type input "630"
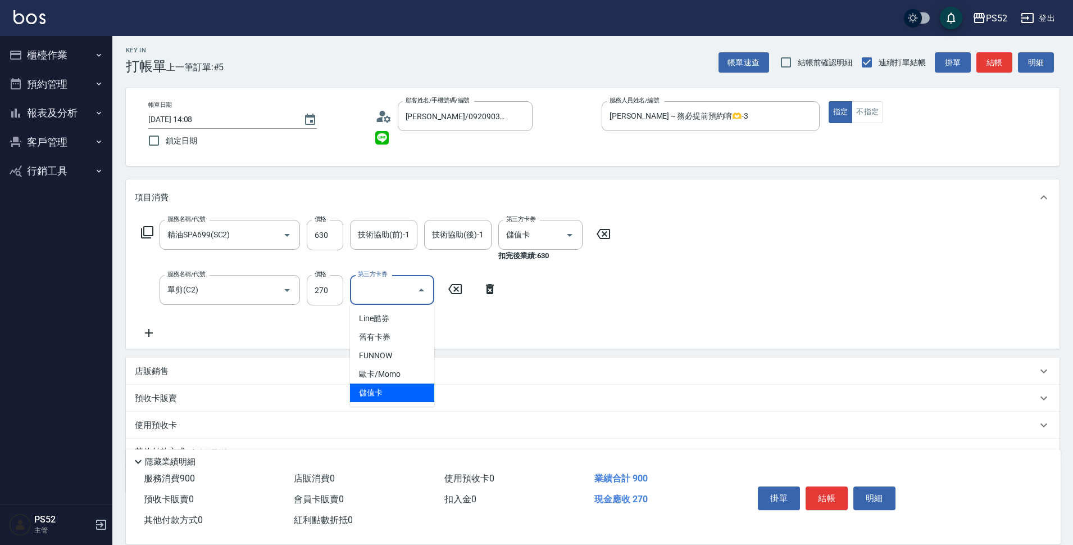
click at [380, 389] on span "儲值卡" at bounding box center [392, 392] width 84 height 19
type input "儲值卡"
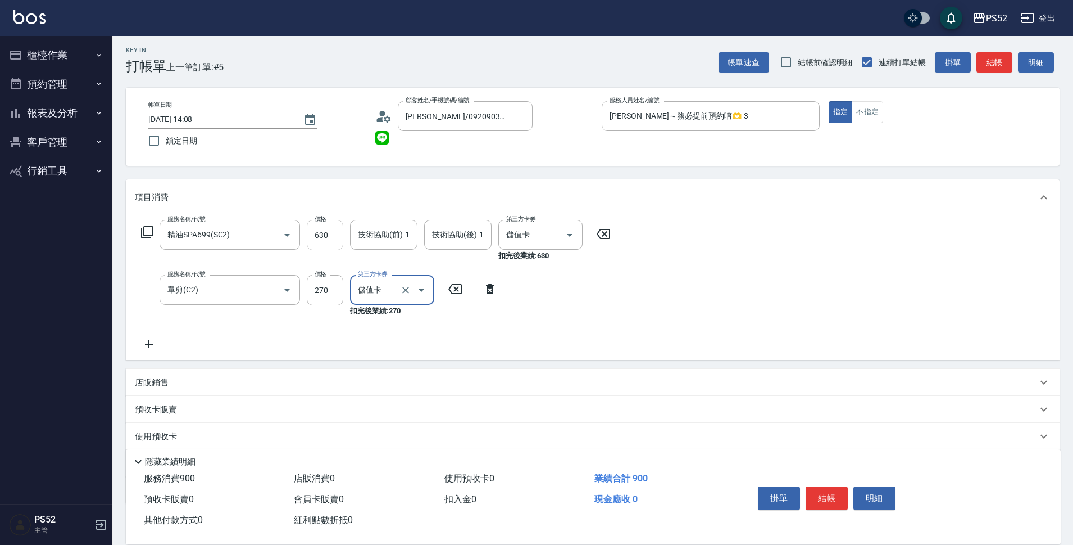
click at [331, 229] on input "630" at bounding box center [325, 235] width 37 height 30
type input "280"
click at [822, 492] on button "結帳" at bounding box center [827, 498] width 42 height 24
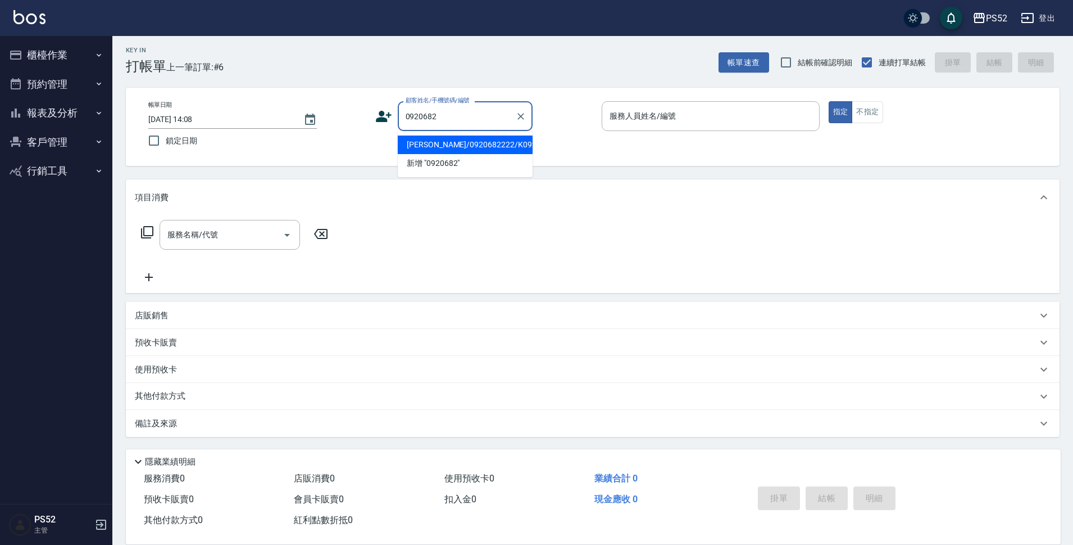
type input "[PERSON_NAME]/0920682222/K0920682222"
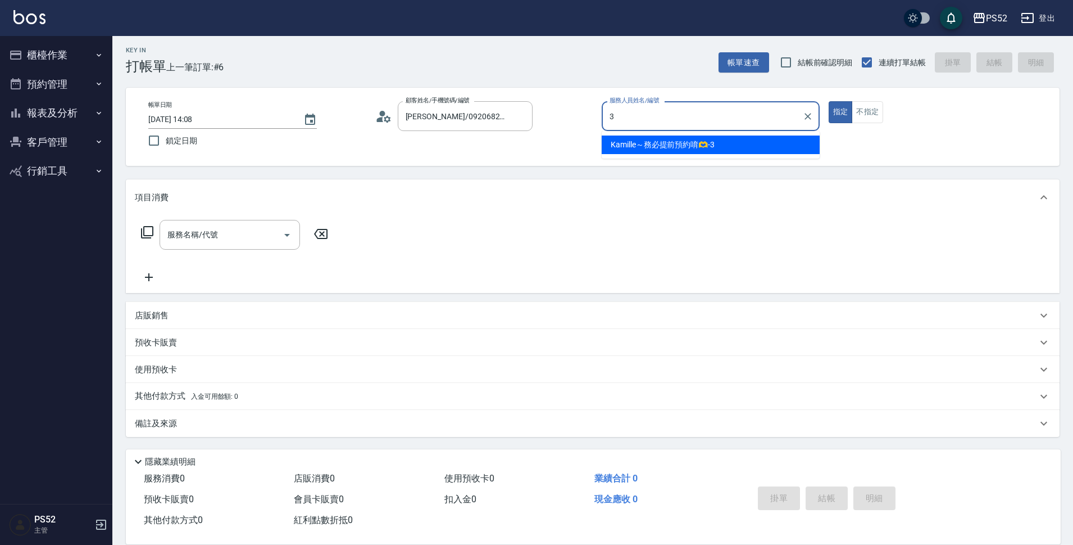
type input "[PERSON_NAME]～務必提前預約唷🫶-3"
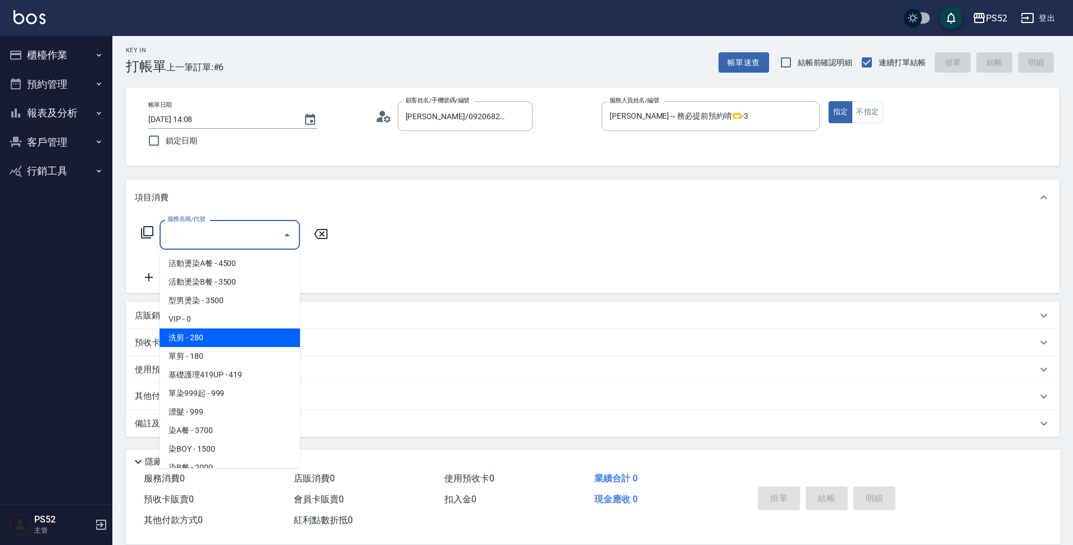
type input "洗剪(C1)"
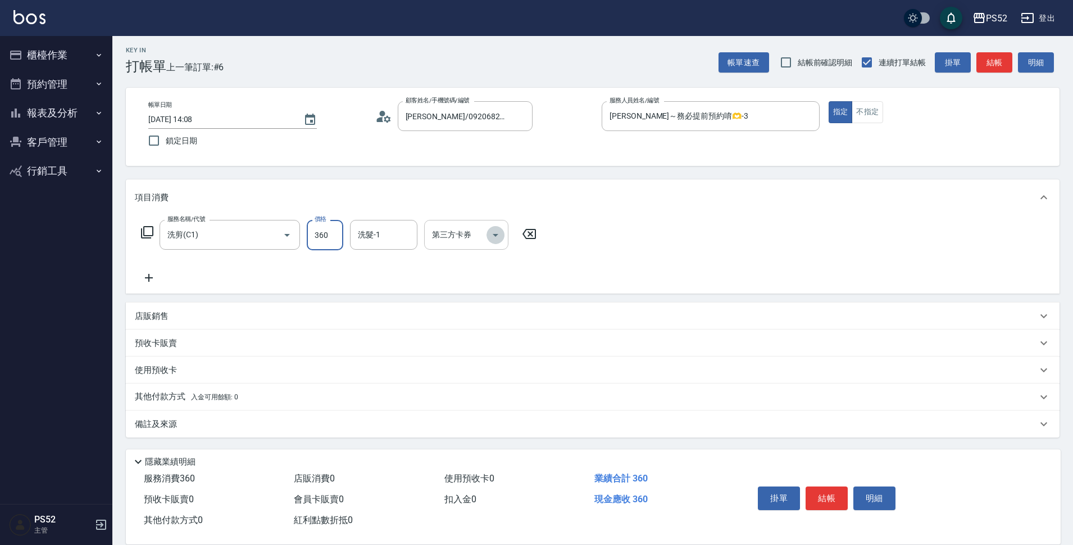
click at [497, 236] on icon "Open" at bounding box center [495, 234] width 13 height 13
type input "360"
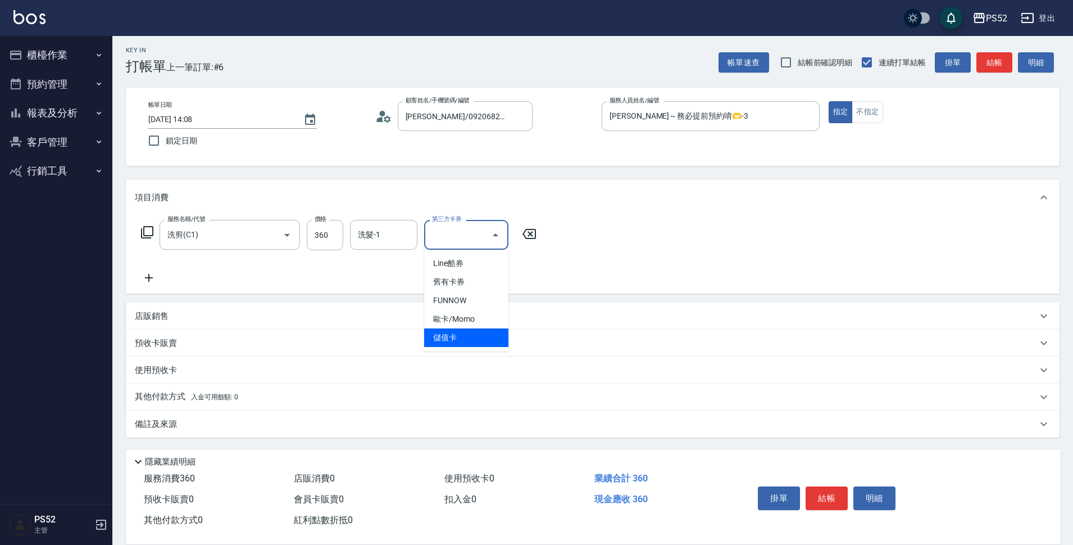
click at [486, 347] on ul "Line酷券 舊有卡券 FUNNOW 歐卡/Momo 儲值卡" at bounding box center [466, 301] width 84 height 102
click at [489, 334] on span "儲值卡" at bounding box center [466, 337] width 84 height 19
type input "儲值卡"
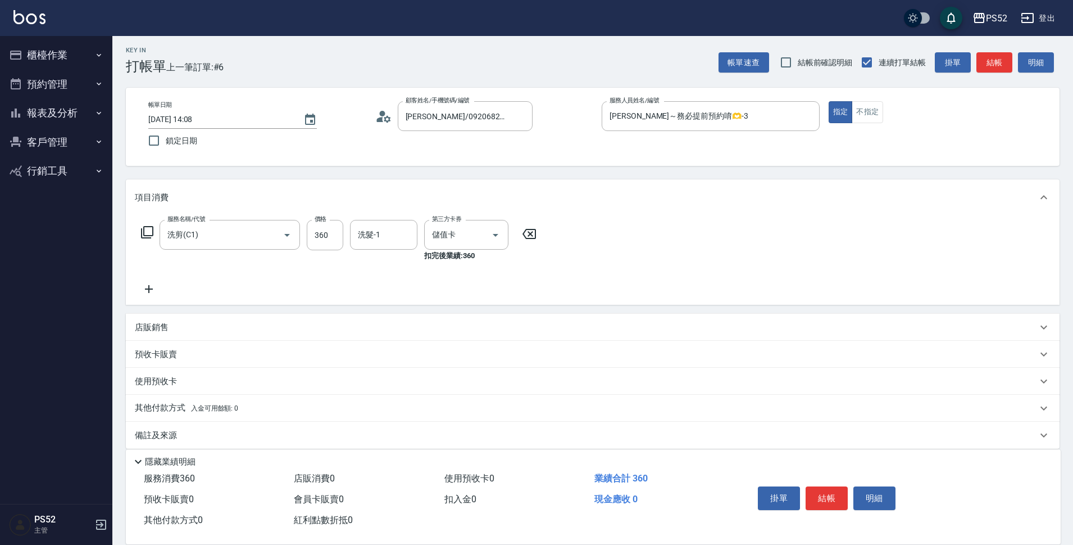
click at [831, 505] on div "掛單 結帳 明細" at bounding box center [827, 499] width 147 height 35
click at [826, 493] on button "結帳" at bounding box center [827, 498] width 42 height 24
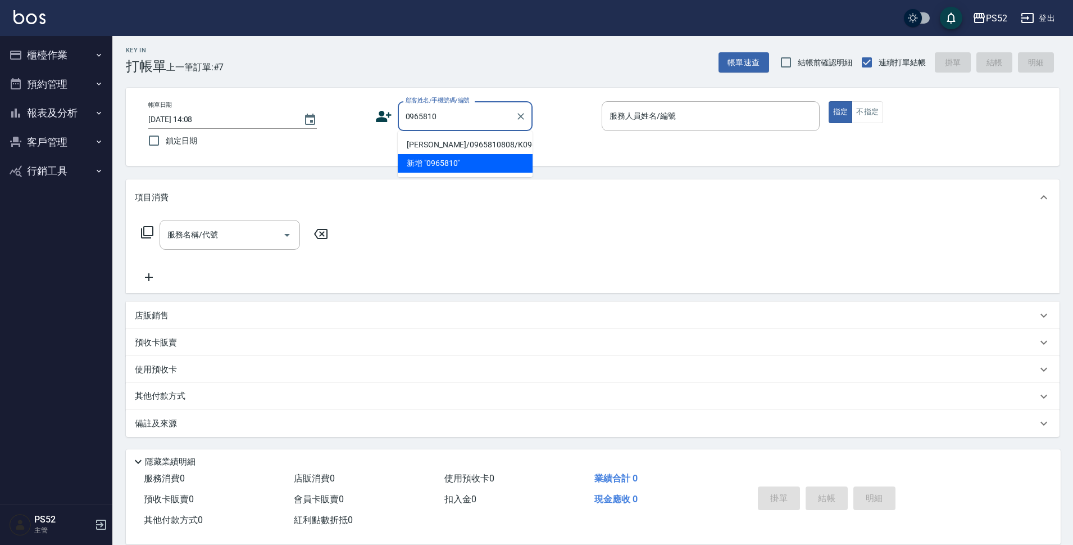
type input "[PERSON_NAME]/0965810808/K0965810808"
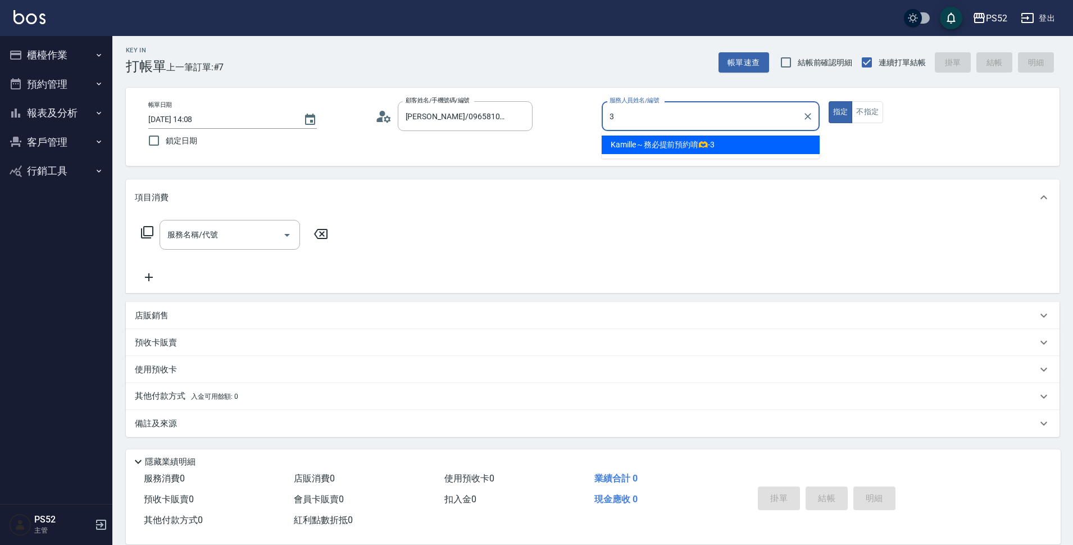
type input "[PERSON_NAME]～務必提前預約唷🫶-3"
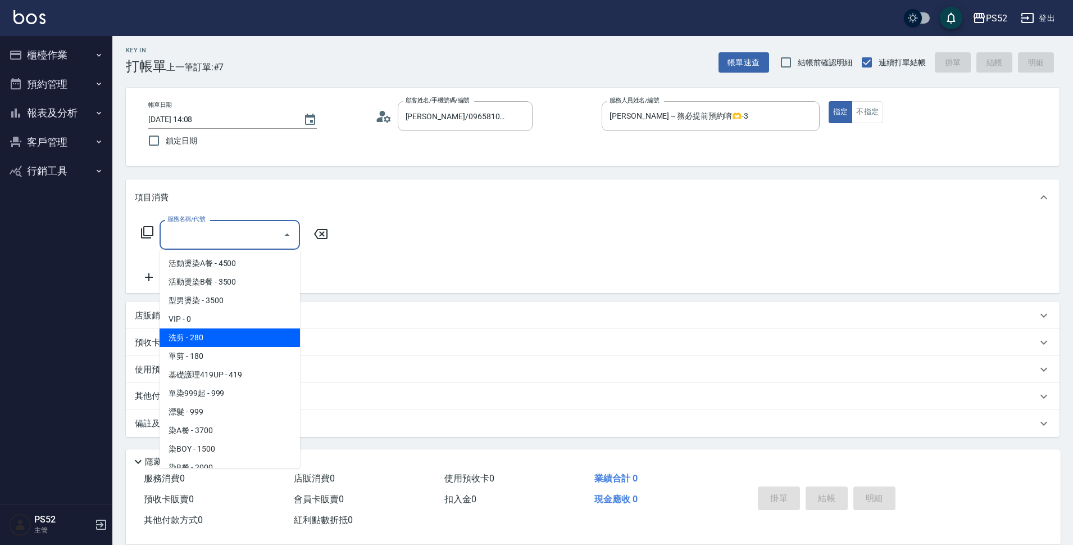
type input "洗剪(C1)"
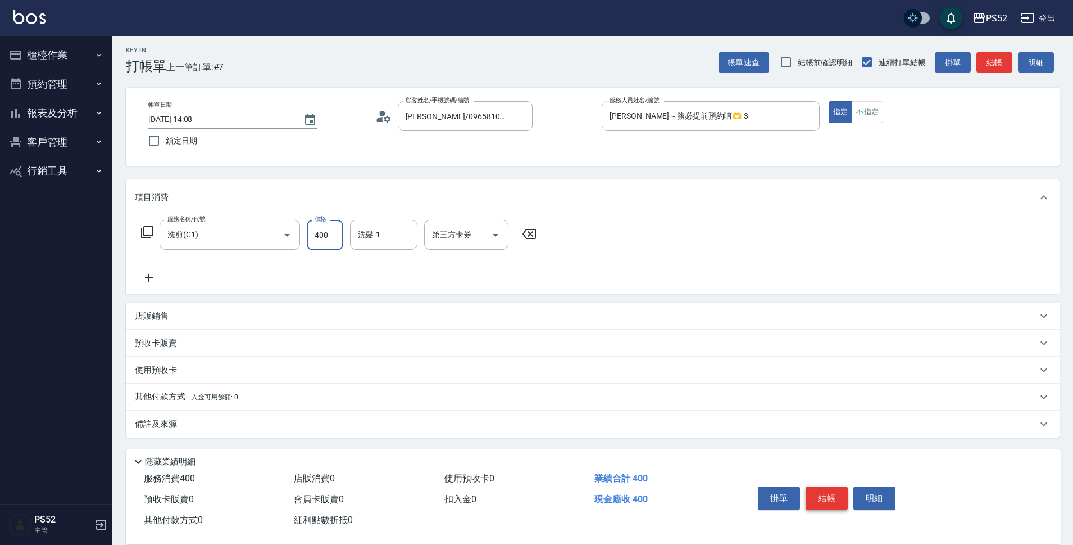
type input "400"
click at [815, 496] on button "結帳" at bounding box center [827, 498] width 42 height 24
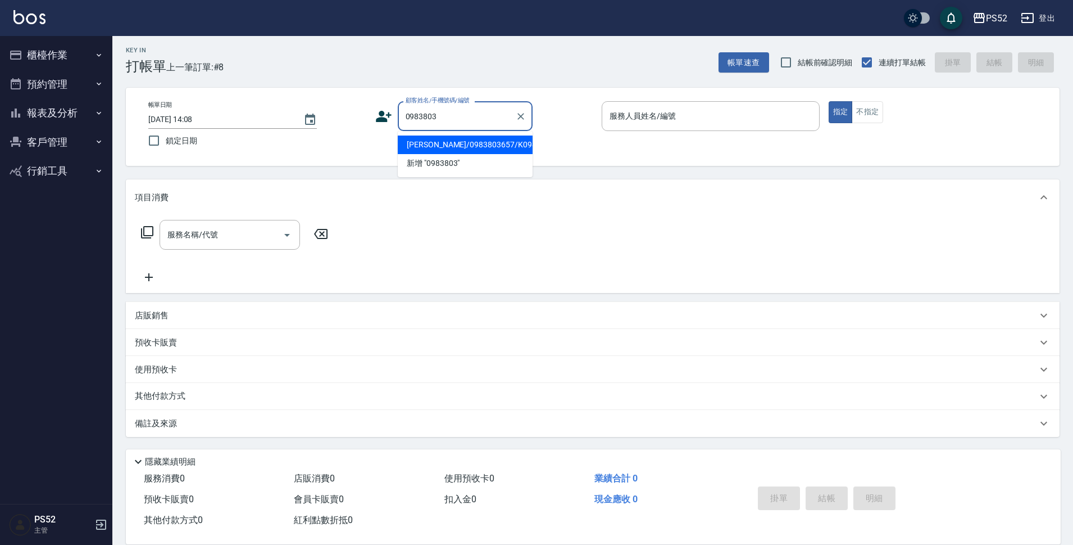
type input "[PERSON_NAME]/0983803657/K0983803657"
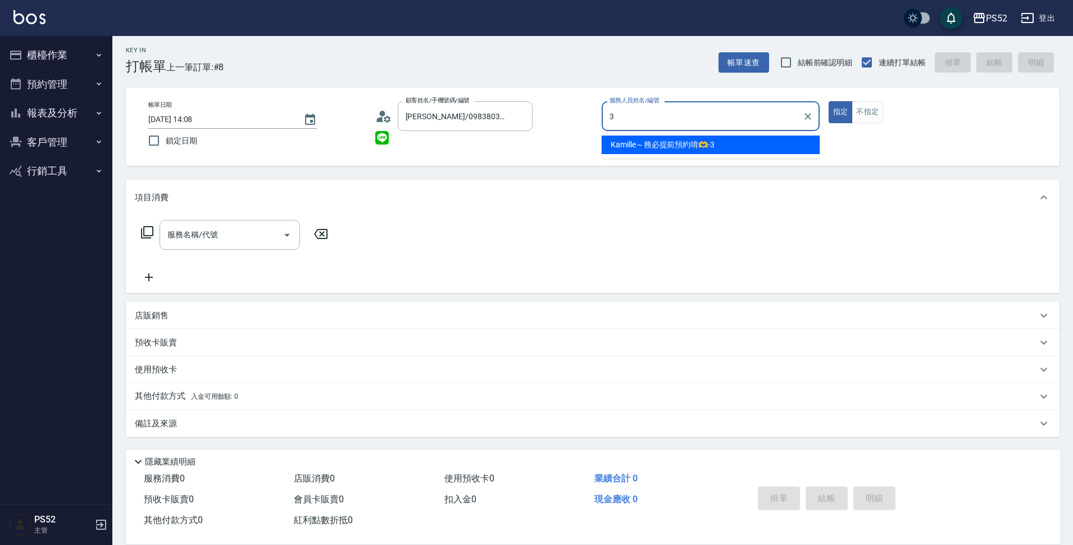
type input "[PERSON_NAME]～務必提前預約唷🫶-3"
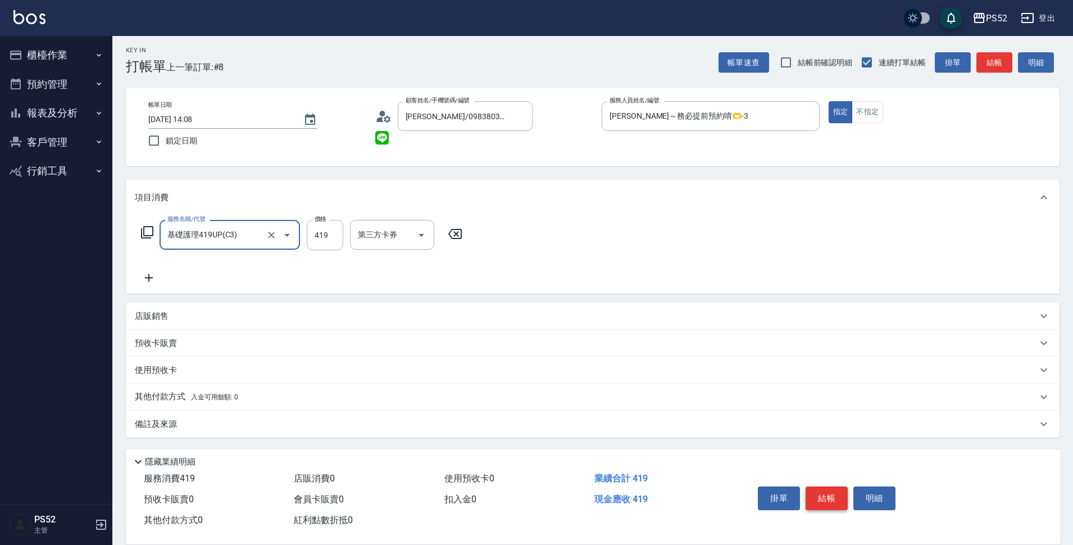
type input "基礎護理419UP(C3)"
type input "550"
click at [815, 496] on button "結帳" at bounding box center [827, 498] width 42 height 24
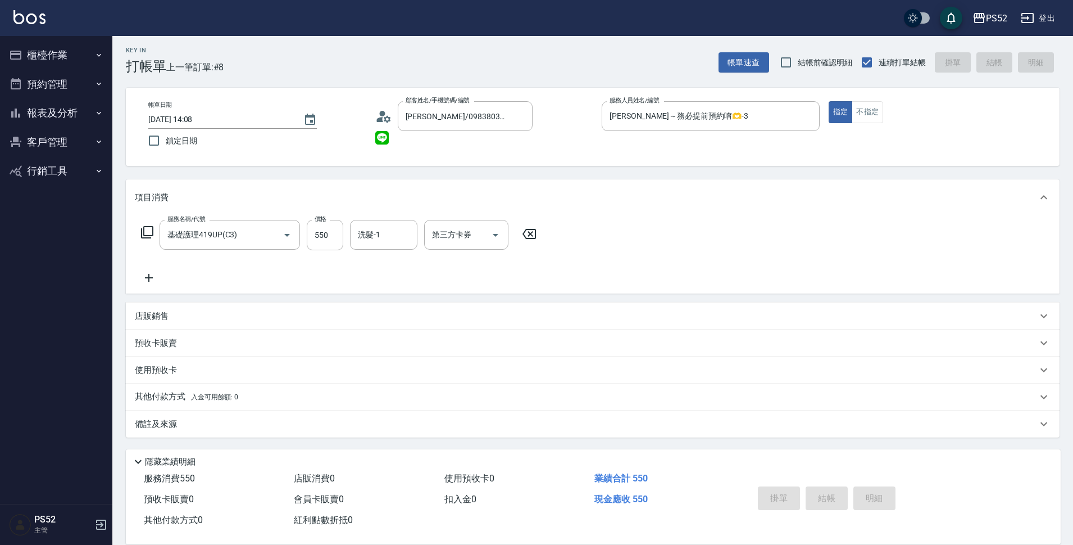
type input "[DATE] 14:09"
